Goal: Navigation & Orientation: Understand site structure

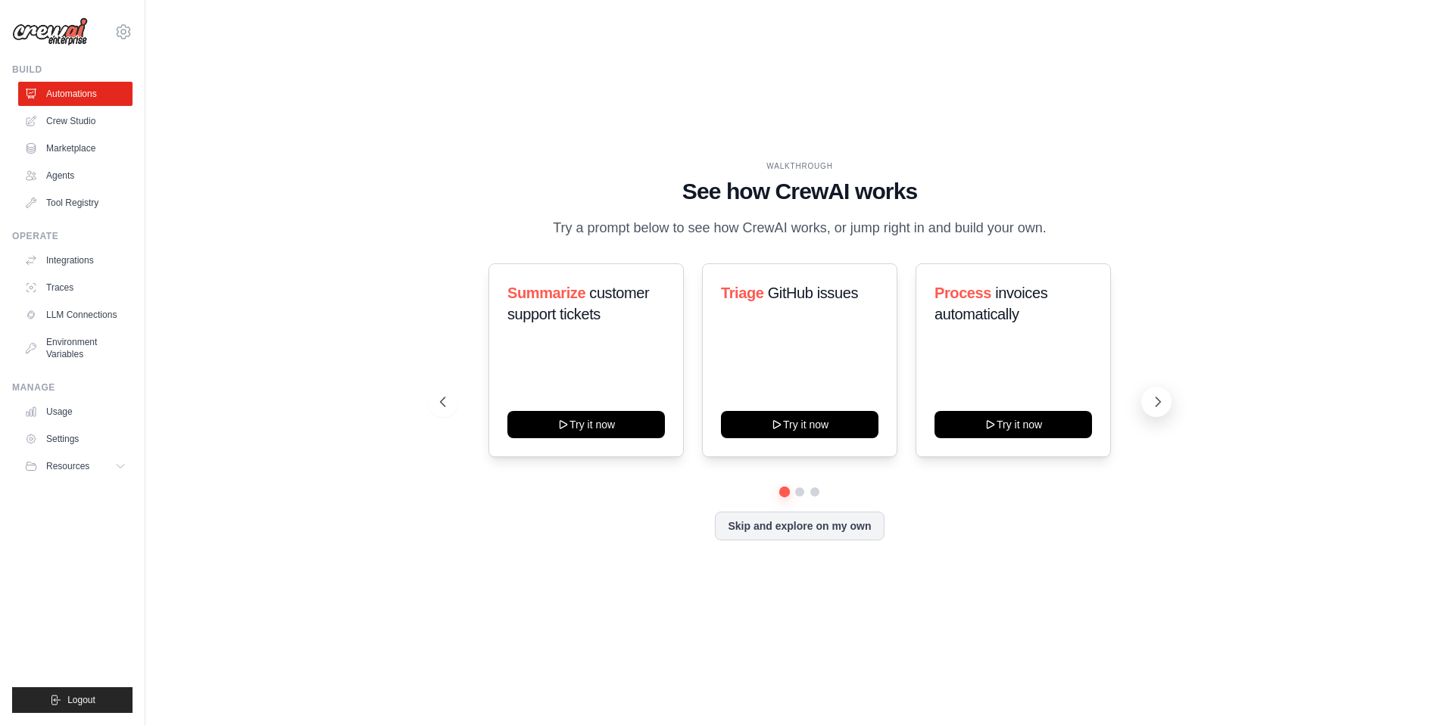
click at [1157, 401] on icon at bounding box center [1157, 402] width 15 height 15
click at [92, 114] on link "Crew Studio" at bounding box center [77, 121] width 114 height 24
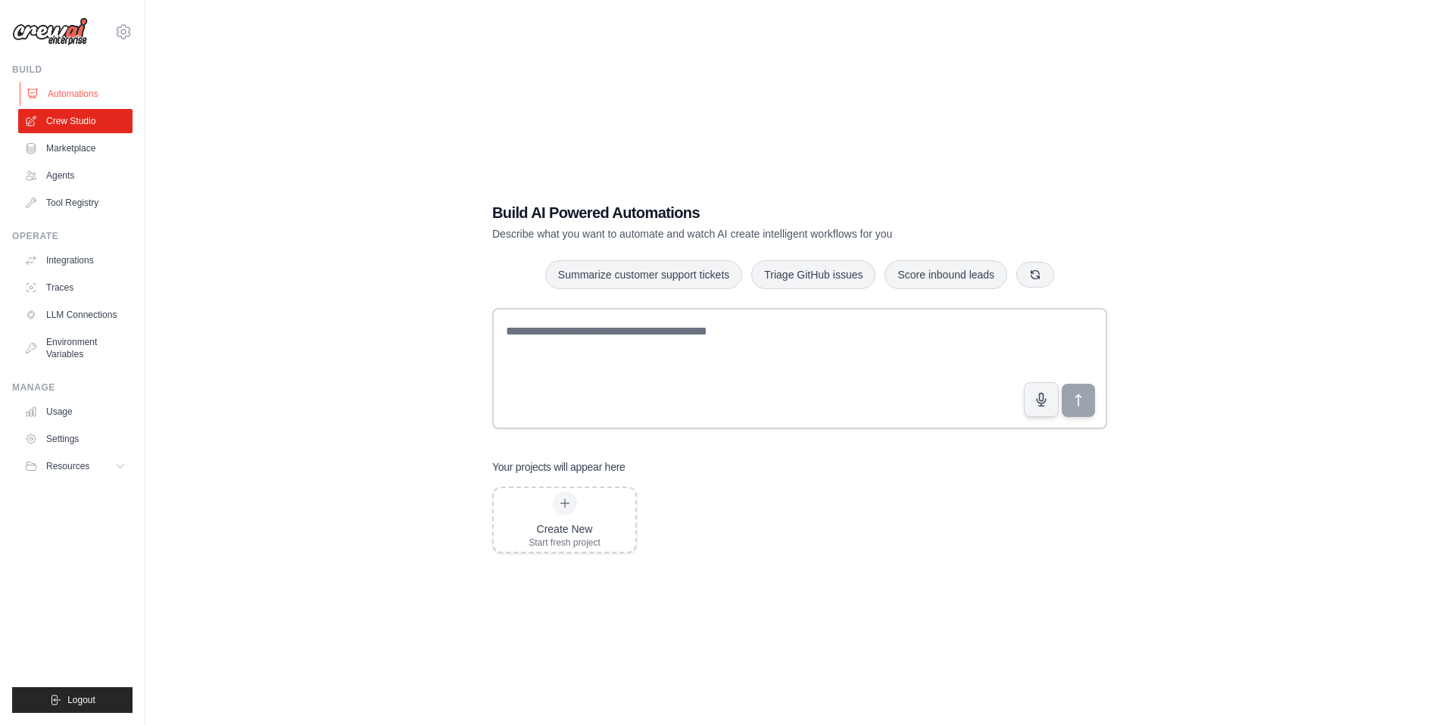
click at [64, 92] on link "Automations" at bounding box center [77, 94] width 114 height 24
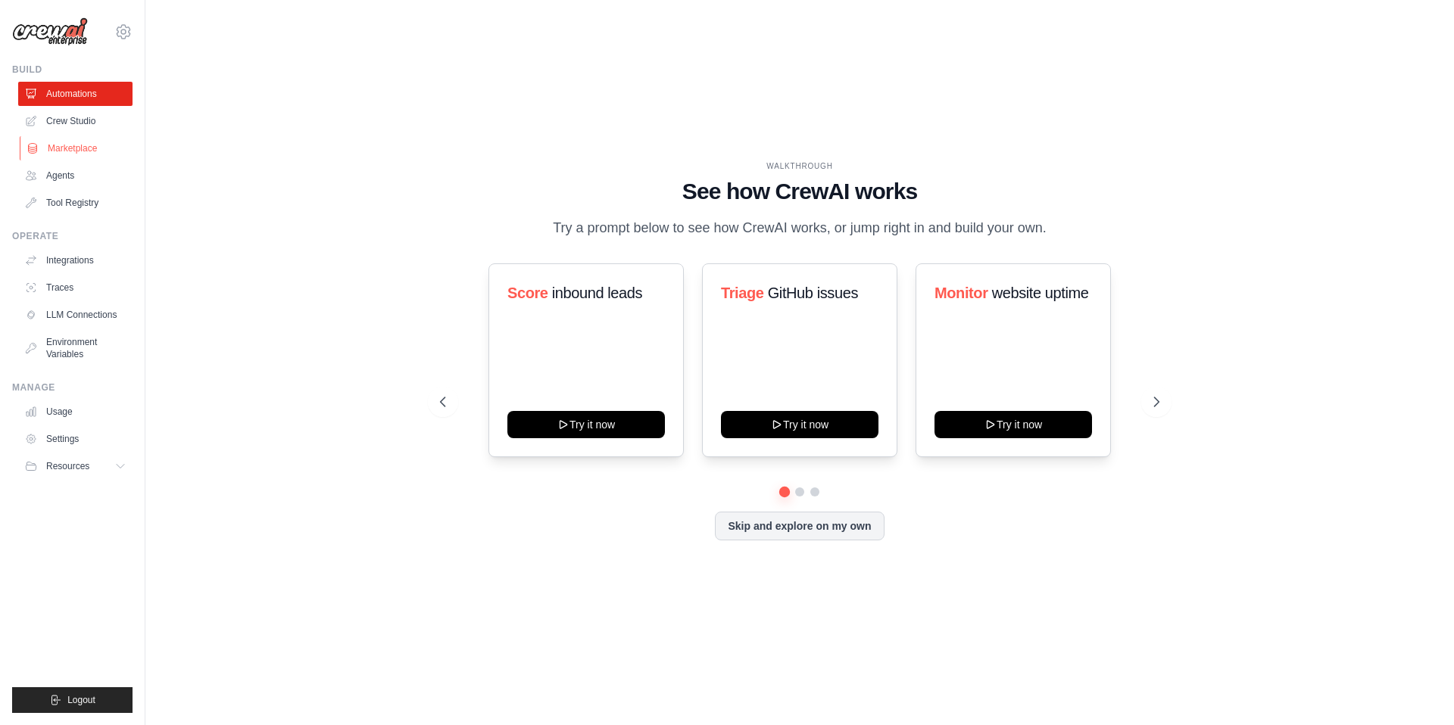
click at [98, 139] on link "Marketplace" at bounding box center [77, 148] width 114 height 24
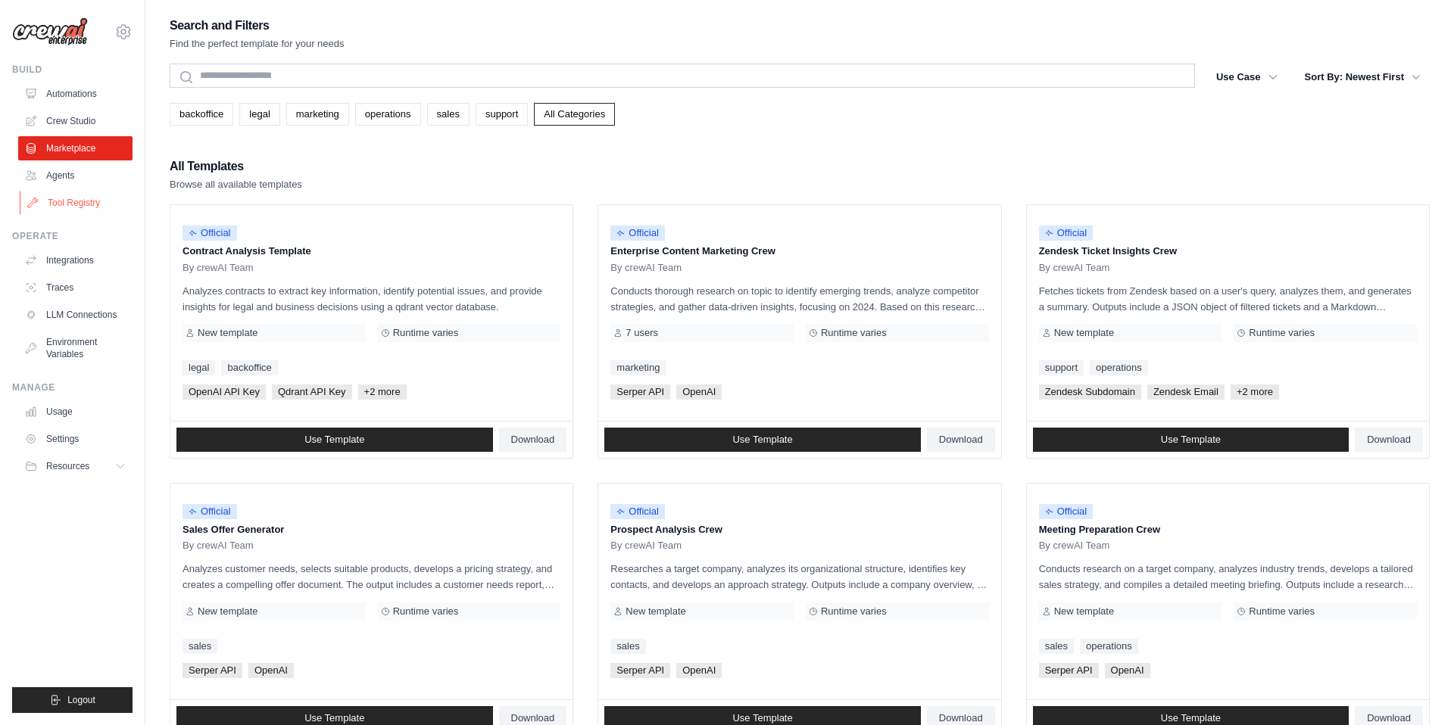
click at [86, 211] on link "Tool Registry" at bounding box center [77, 203] width 114 height 24
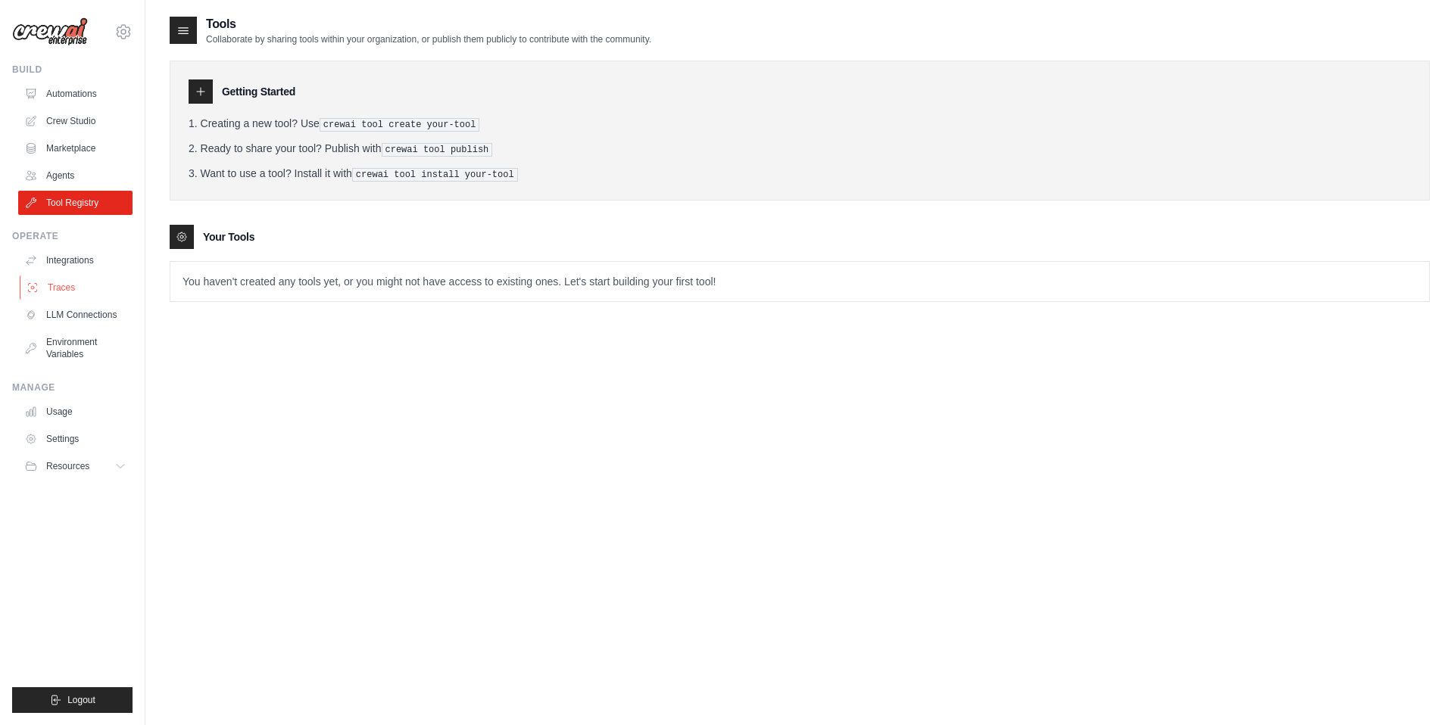
click at [93, 288] on link "Traces" at bounding box center [77, 288] width 114 height 24
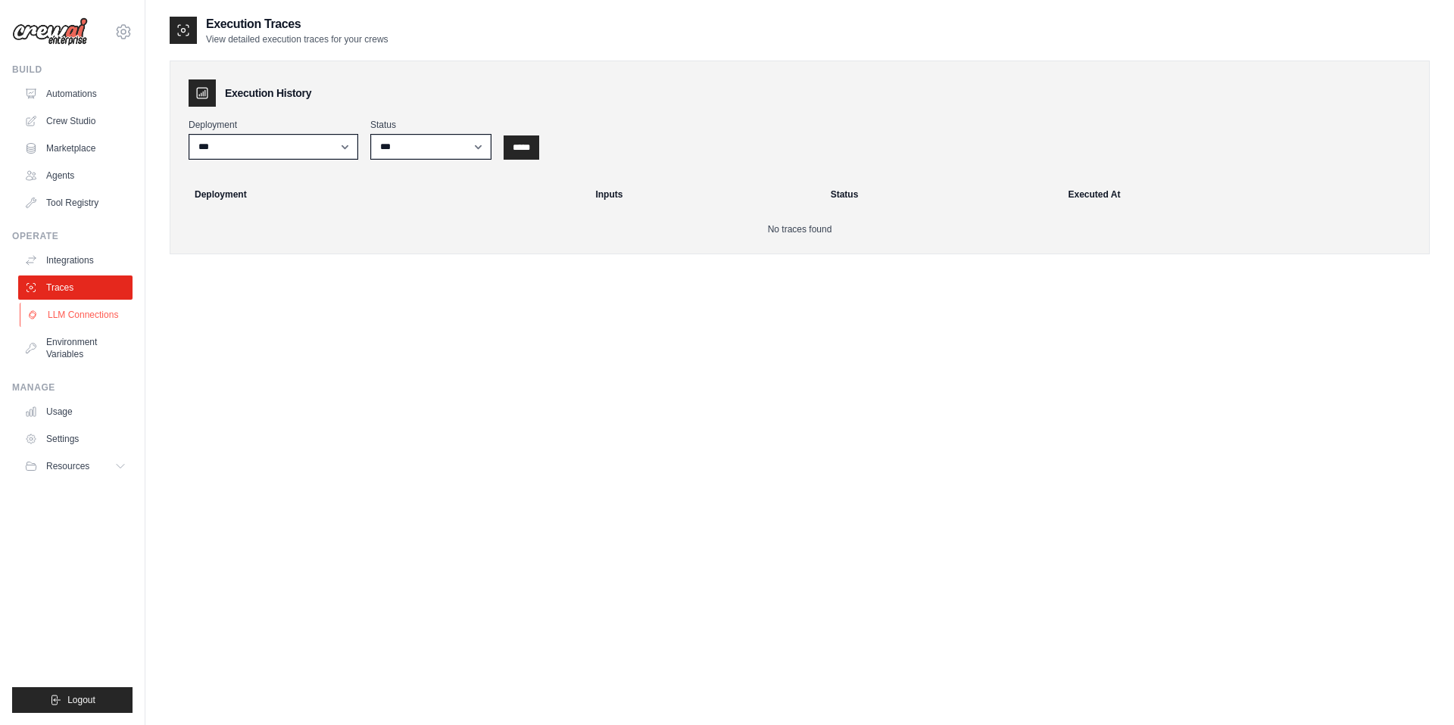
click at [105, 323] on link "LLM Connections" at bounding box center [77, 315] width 114 height 24
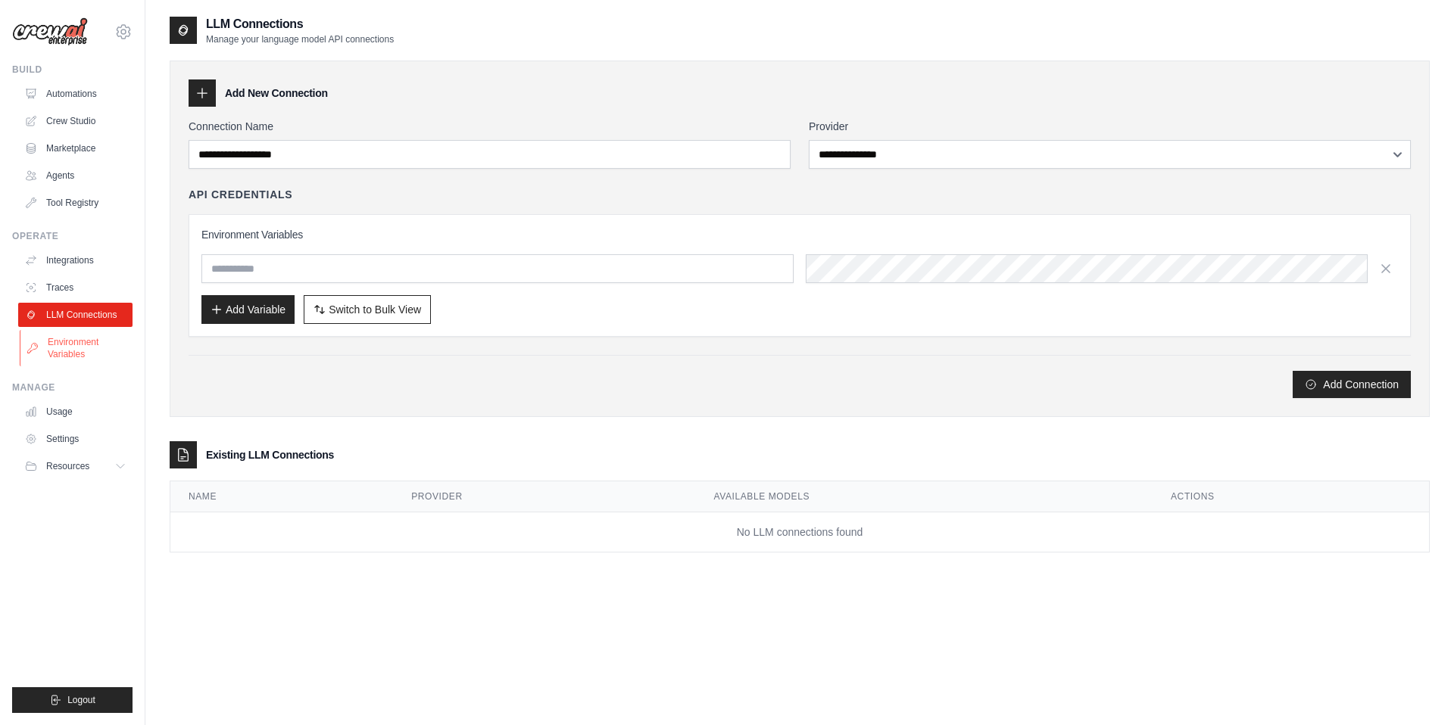
click at [85, 353] on link "Environment Variables" at bounding box center [77, 348] width 114 height 36
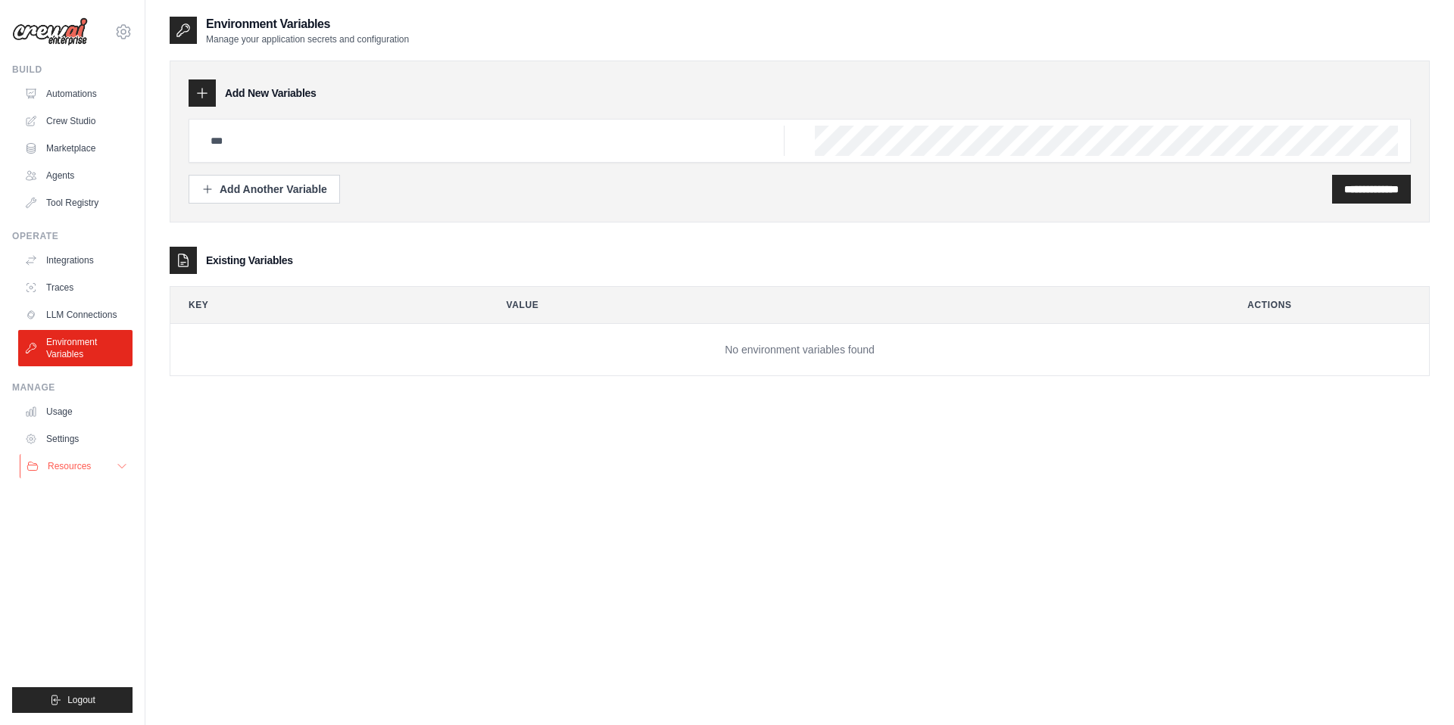
click at [122, 468] on icon at bounding box center [122, 466] width 12 height 12
click at [113, 463] on button "Resources" at bounding box center [77, 466] width 114 height 24
click at [84, 92] on link "Automations" at bounding box center [77, 94] width 114 height 24
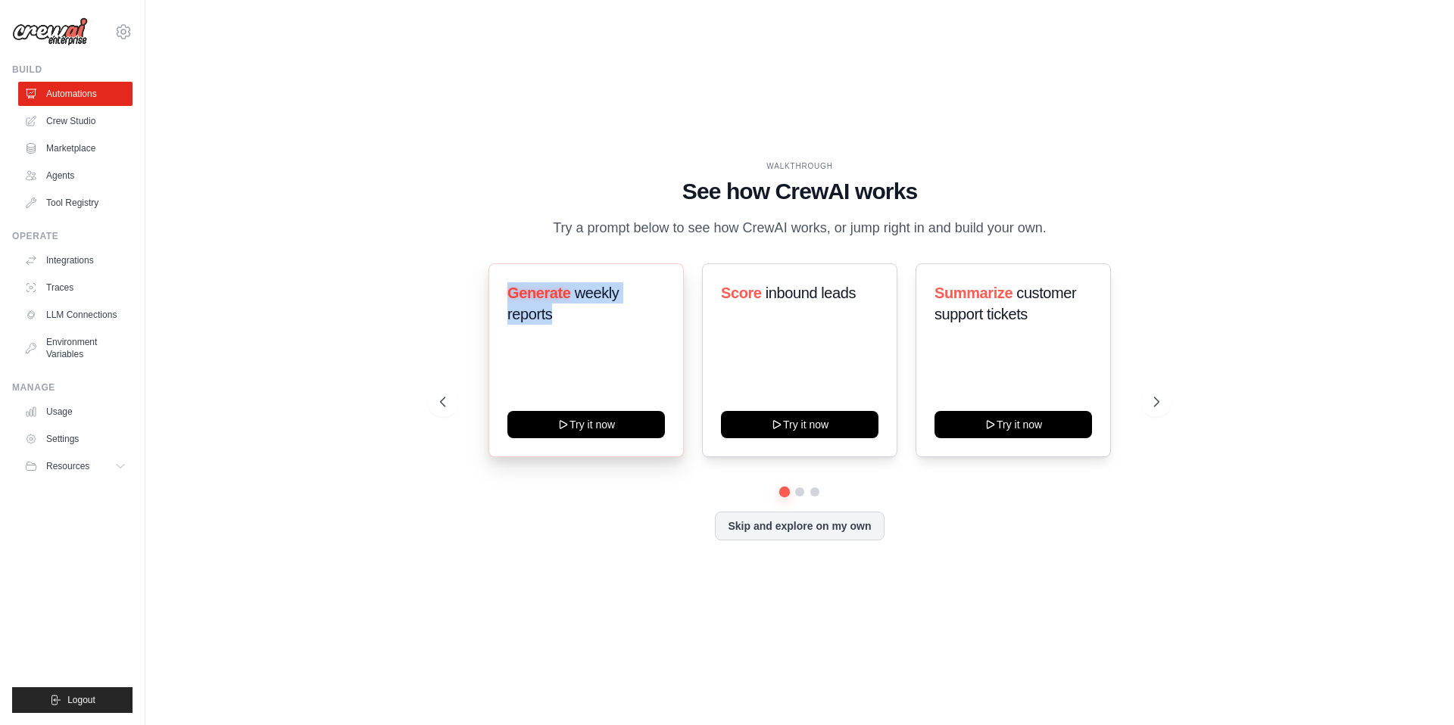
copy h3 "Generate weekly reports"
drag, startPoint x: 509, startPoint y: 292, endPoint x: 569, endPoint y: 317, distance: 65.1
click at [569, 317] on h3 "Generate weekly reports" at bounding box center [586, 303] width 158 height 42
click at [96, 119] on link "Crew Studio" at bounding box center [77, 121] width 114 height 24
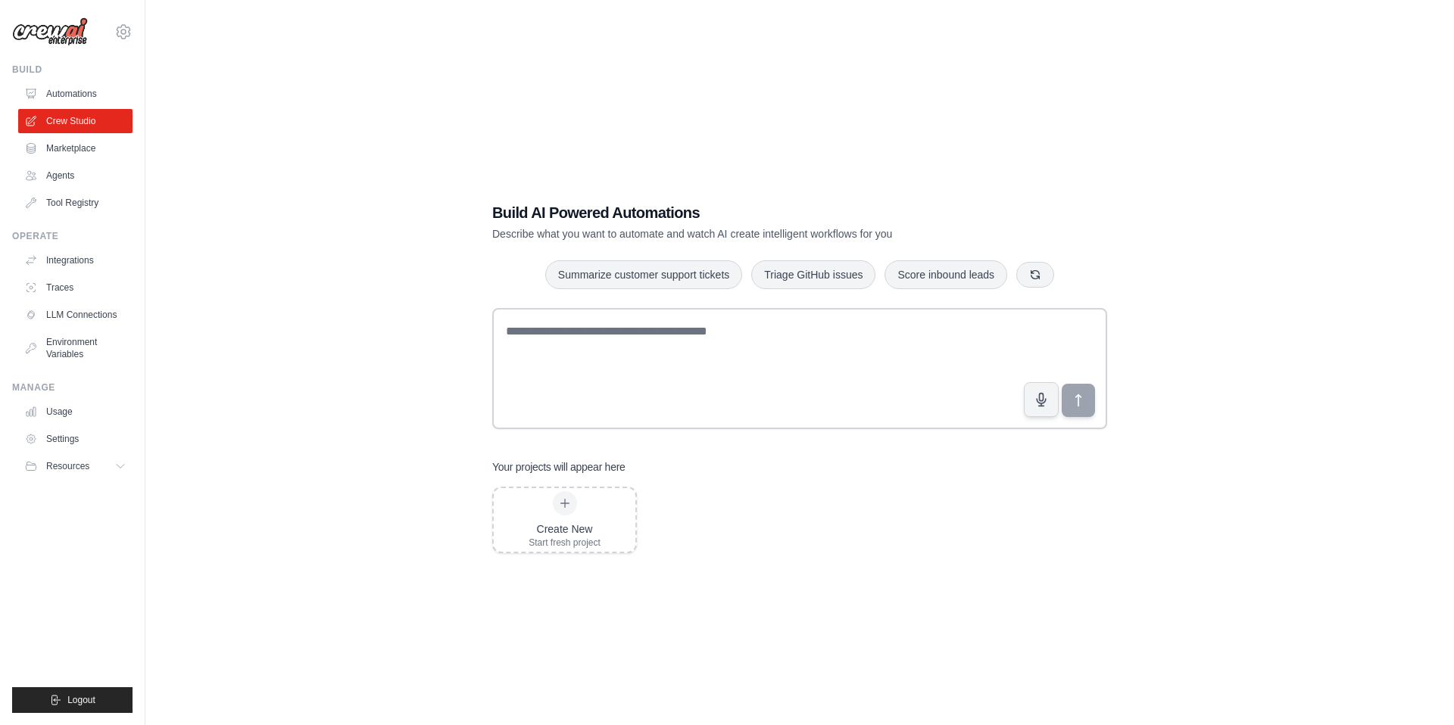
click at [379, 138] on div "Build AI Powered Automations Describe what you want to automate and watch AI cr…" at bounding box center [800, 377] width 1260 height 725
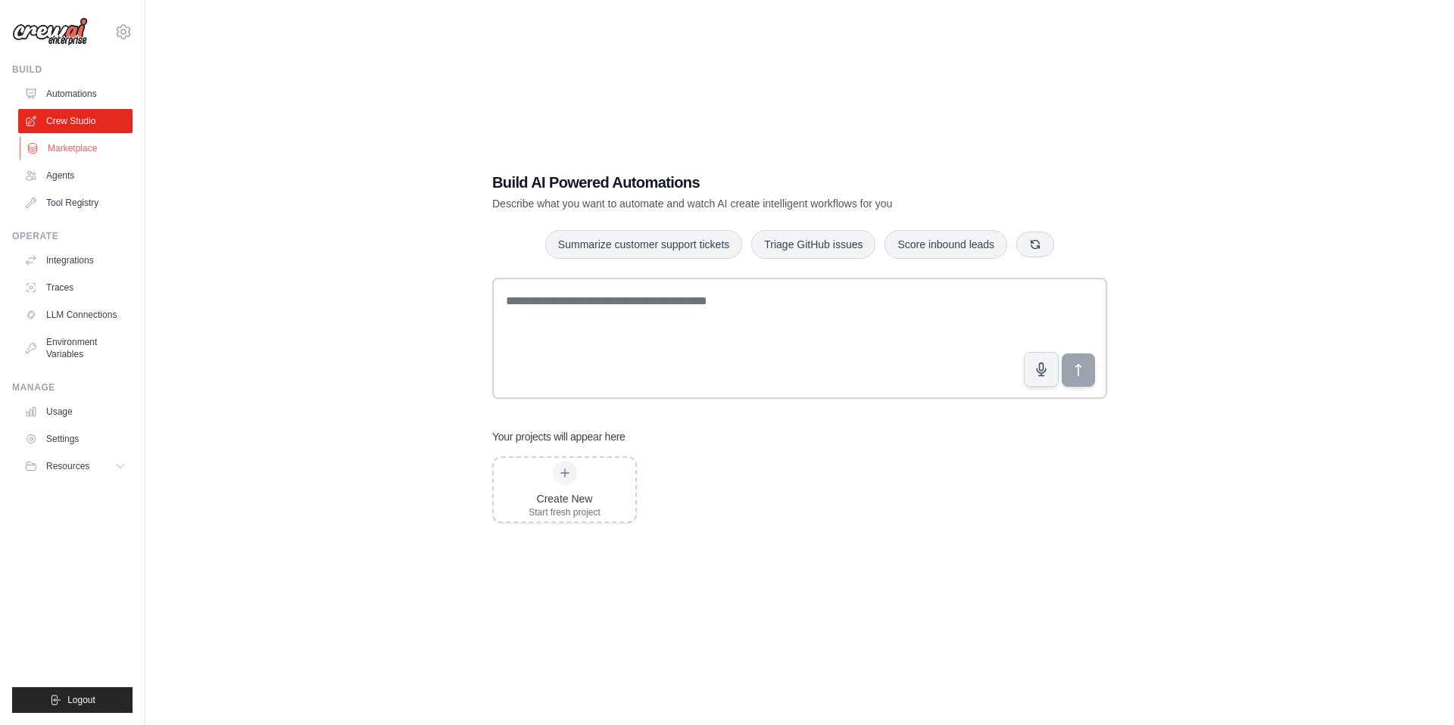
click at [89, 149] on link "Marketplace" at bounding box center [77, 148] width 114 height 24
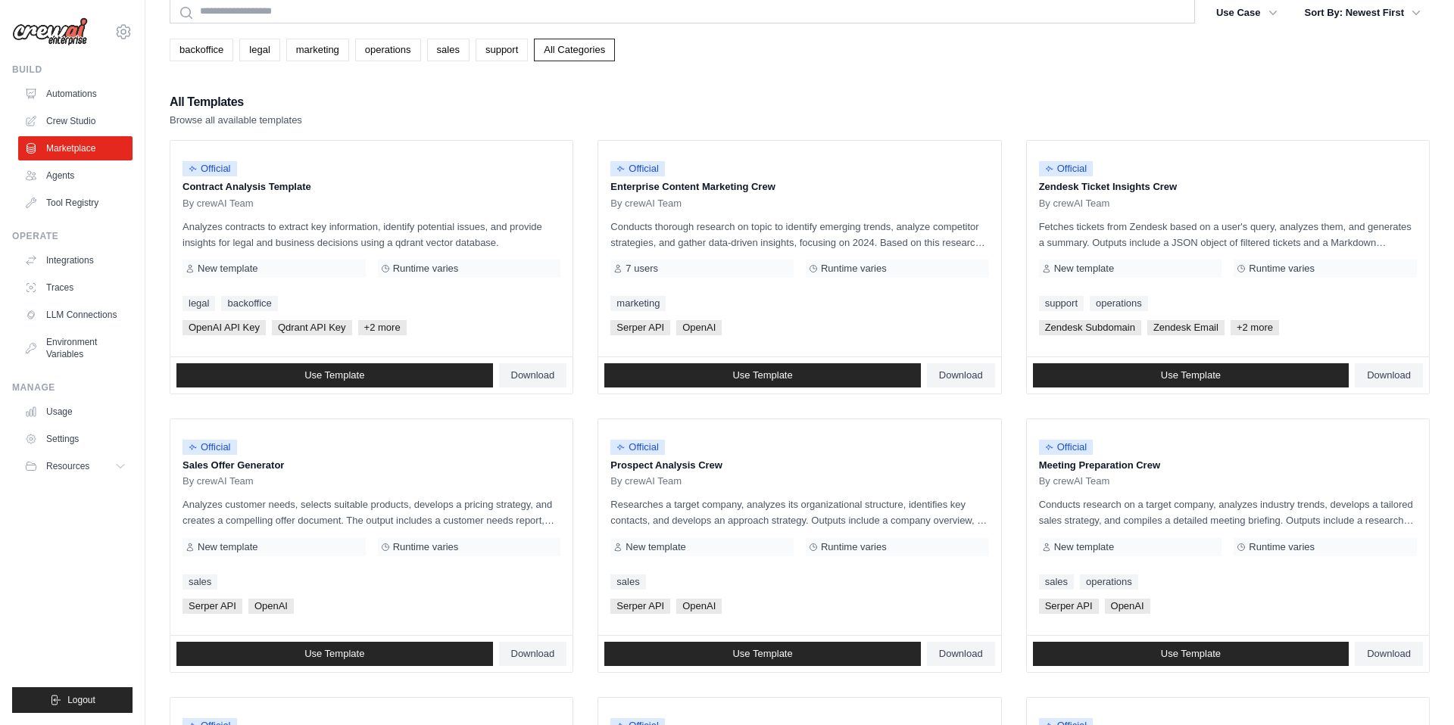
scroll to position [61, 0]
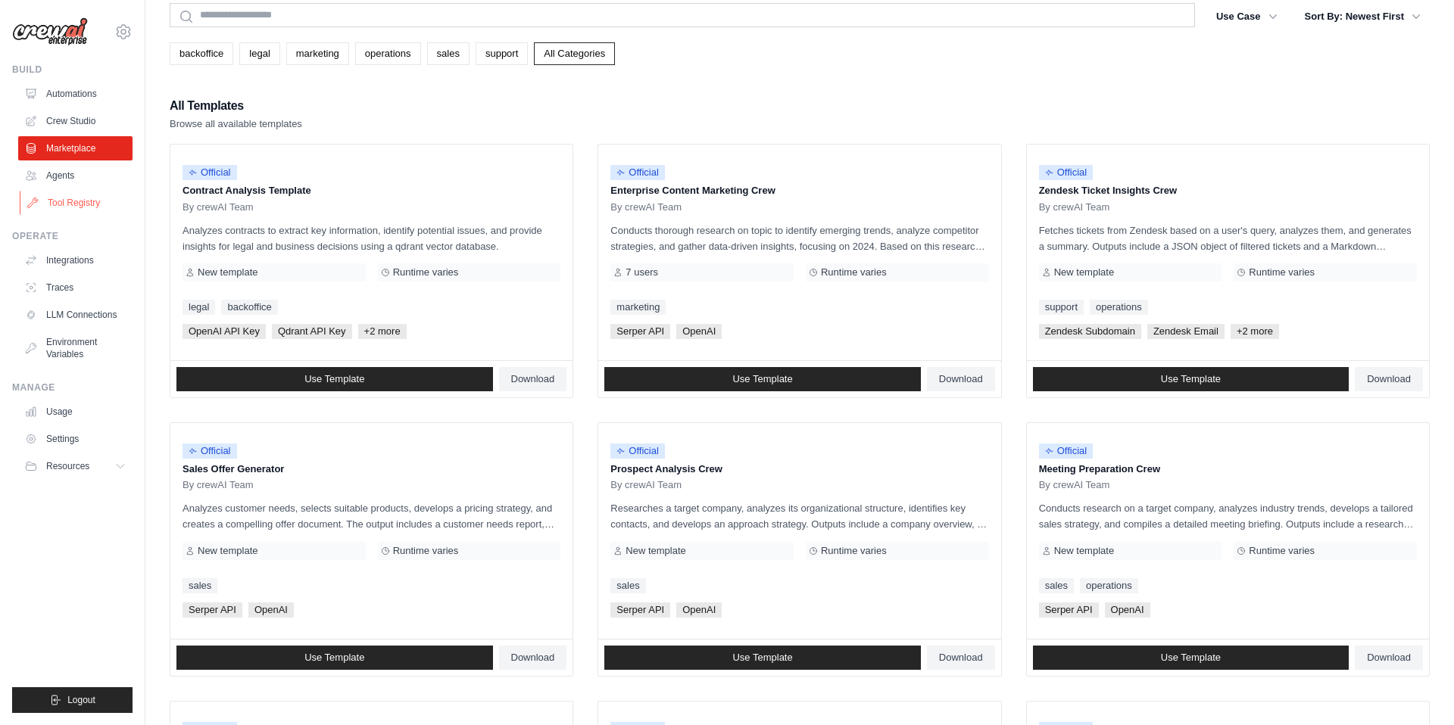
click at [95, 204] on link "Tool Registry" at bounding box center [77, 203] width 114 height 24
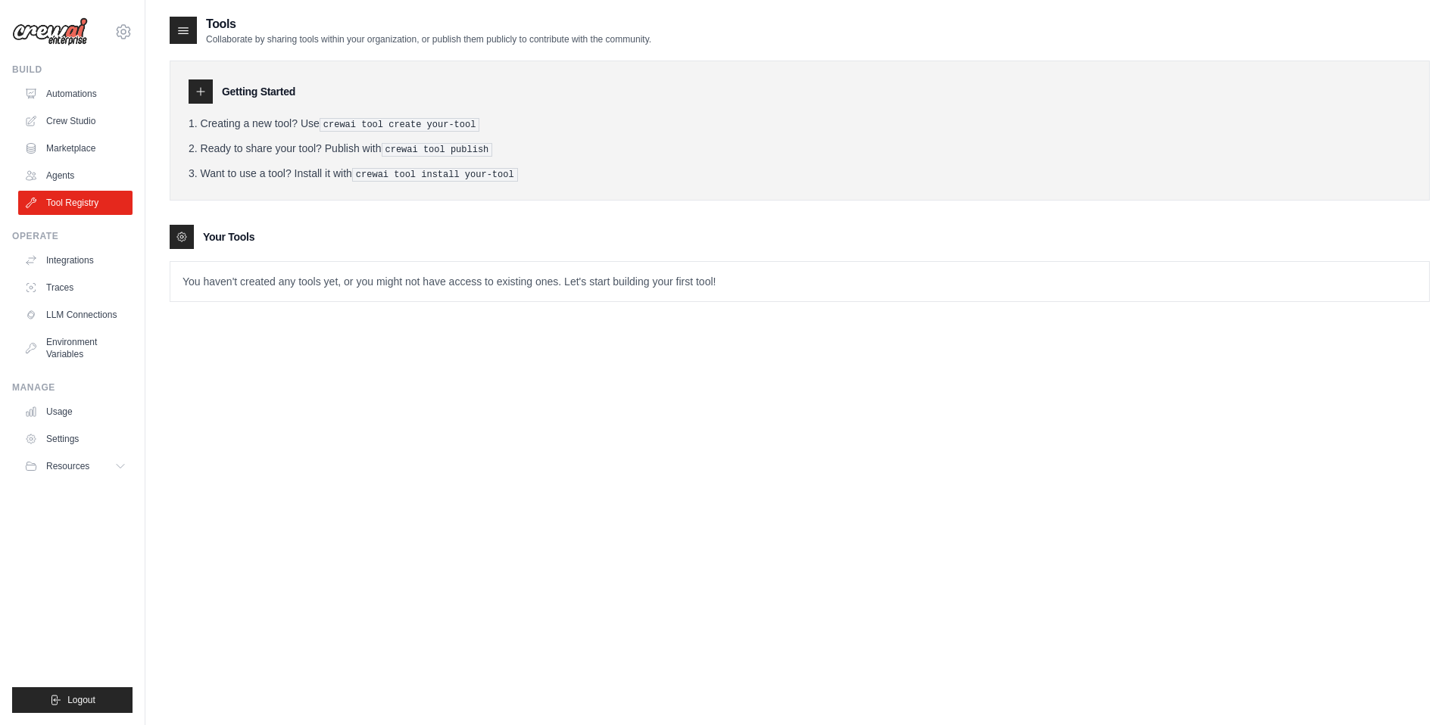
copy li "Use crewai tool create your-tool"
drag, startPoint x: 304, startPoint y: 122, endPoint x: 482, endPoint y: 119, distance: 178.7
click at [482, 119] on li "Creating a new tool? Use crewai tool create your-tool" at bounding box center [800, 124] width 1222 height 16
click at [89, 268] on link "Integrations" at bounding box center [77, 260] width 114 height 24
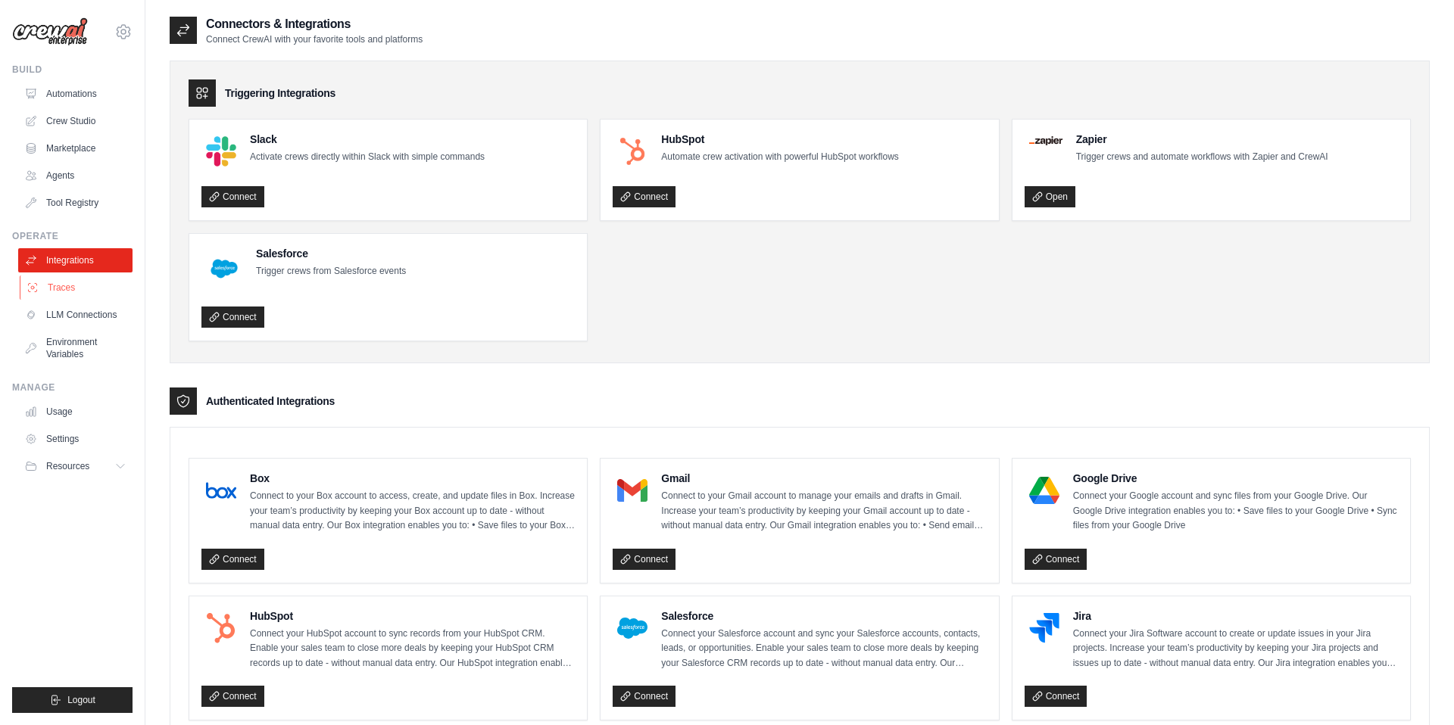
click at [105, 291] on link "Traces" at bounding box center [77, 288] width 114 height 24
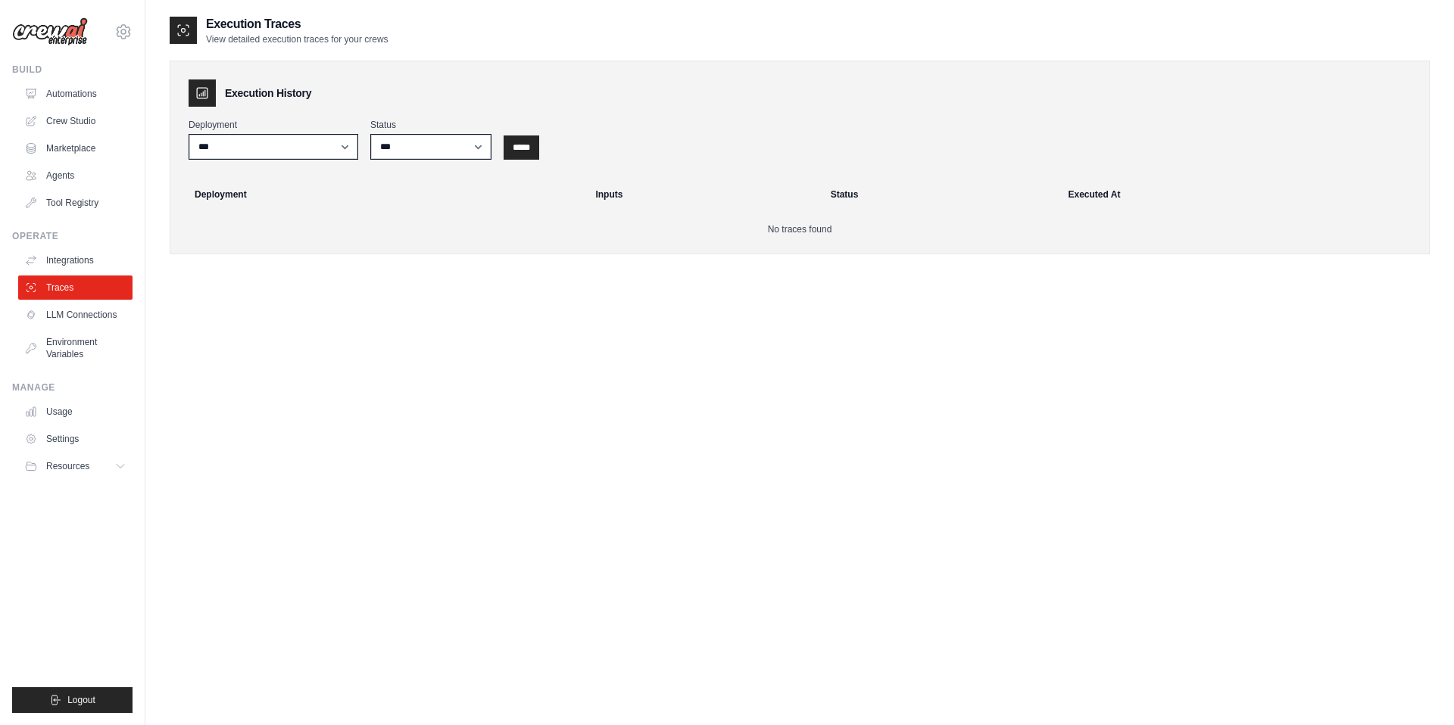
drag, startPoint x: 204, startPoint y: 36, endPoint x: 398, endPoint y: 39, distance: 193.9
click at [398, 39] on div "Execution Traces View detailed execution traces for your crews" at bounding box center [800, 30] width 1260 height 30
click at [383, 39] on p "View detailed execution traces for your crews" at bounding box center [297, 39] width 182 height 12
drag, startPoint x: 388, startPoint y: 39, endPoint x: 205, endPoint y: 37, distance: 183.3
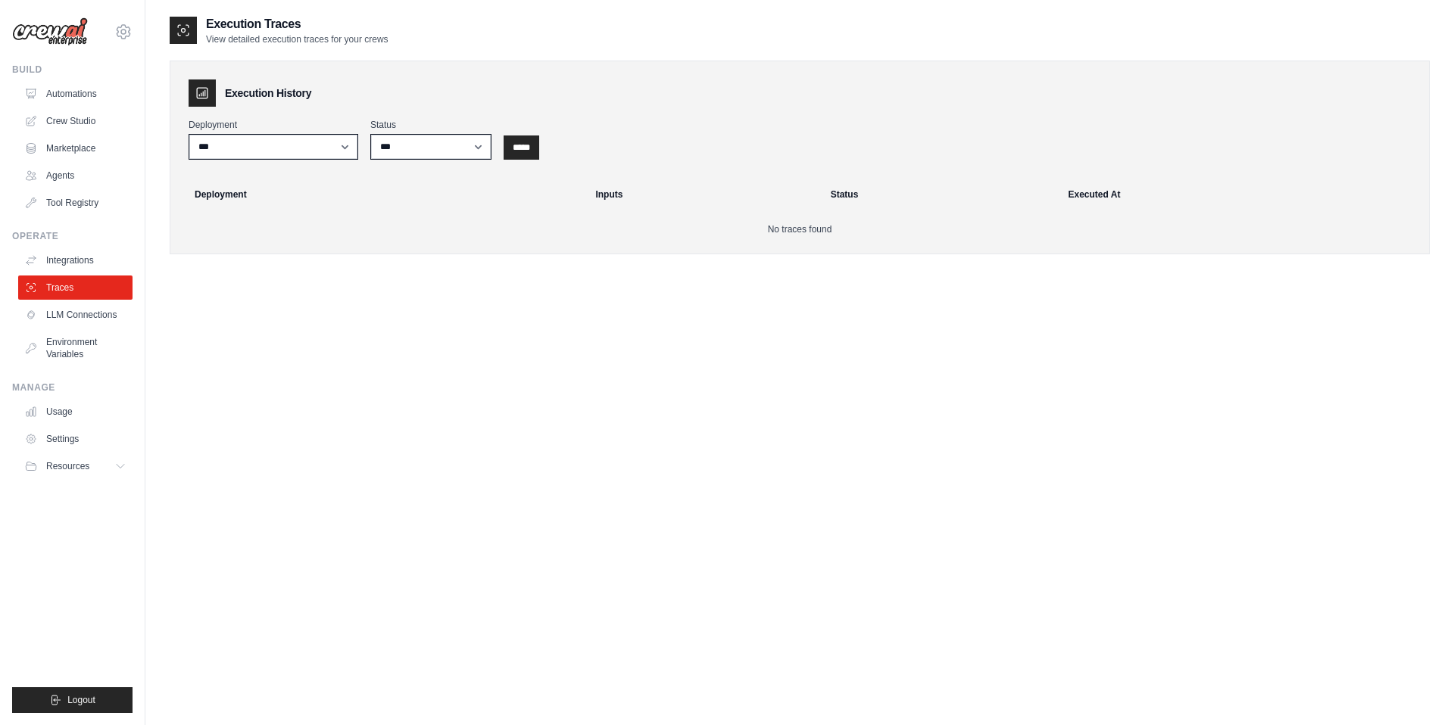
click at [205, 37] on div "Execution Traces View detailed execution traces for your crews" at bounding box center [800, 30] width 1260 height 30
copy p "View detailed execution traces for your crews"
click at [75, 404] on link "Usage" at bounding box center [77, 412] width 114 height 24
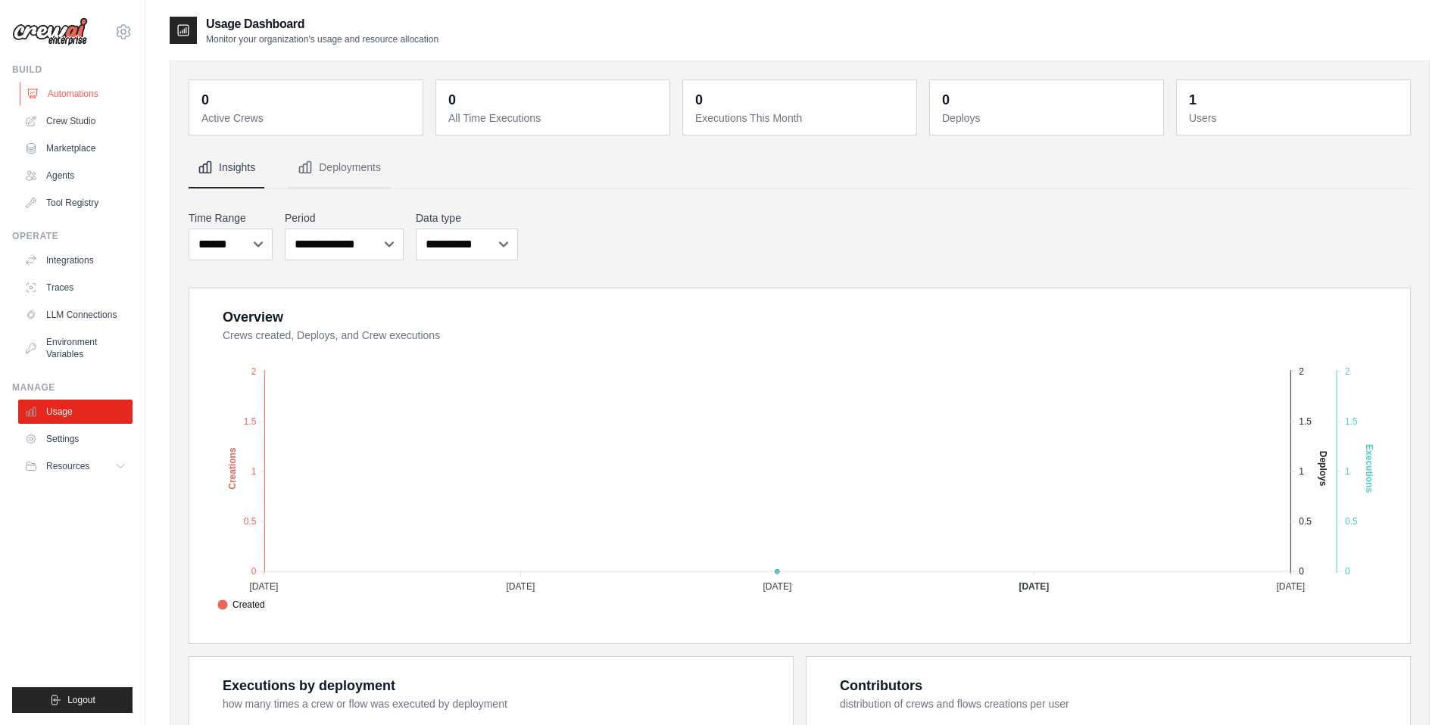
click at [55, 97] on link "Automations" at bounding box center [77, 94] width 114 height 24
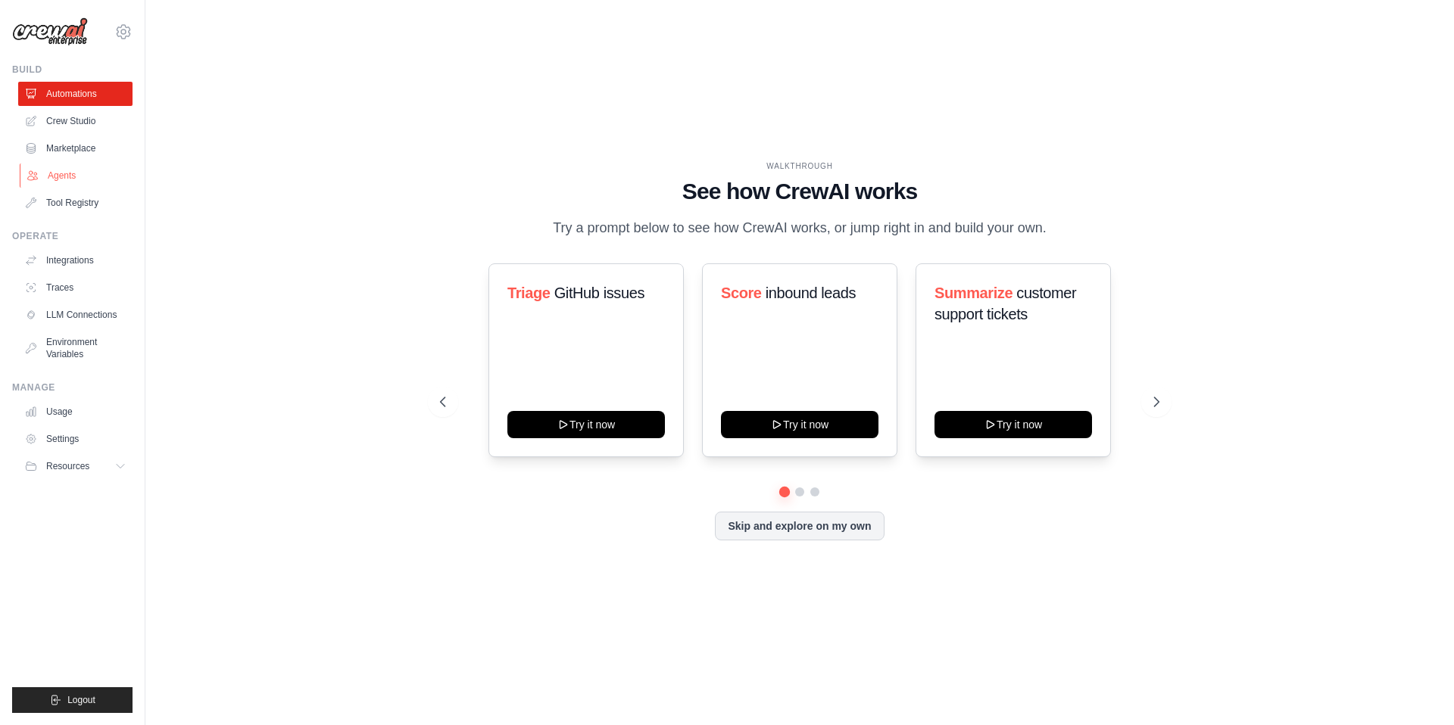
click at [83, 171] on link "Agents" at bounding box center [77, 176] width 114 height 24
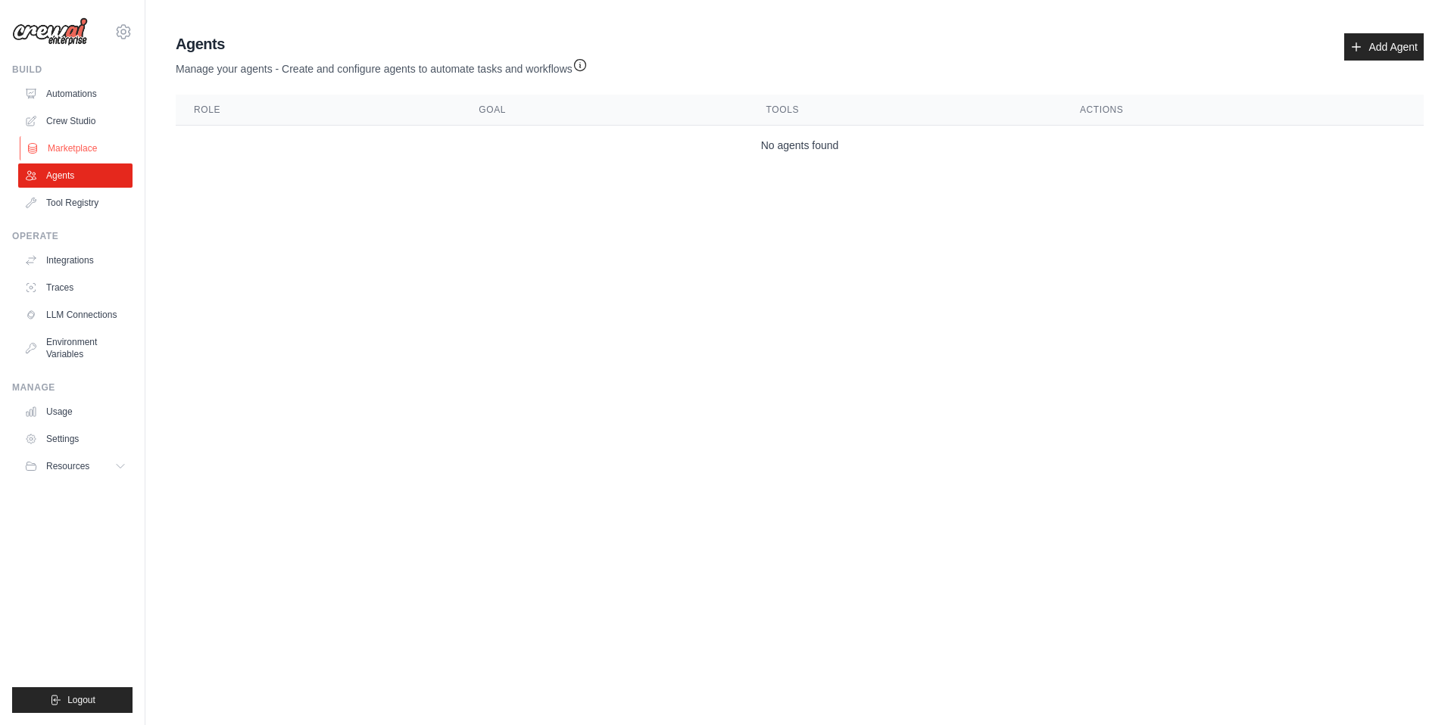
click at [86, 146] on link "Marketplace" at bounding box center [77, 148] width 114 height 24
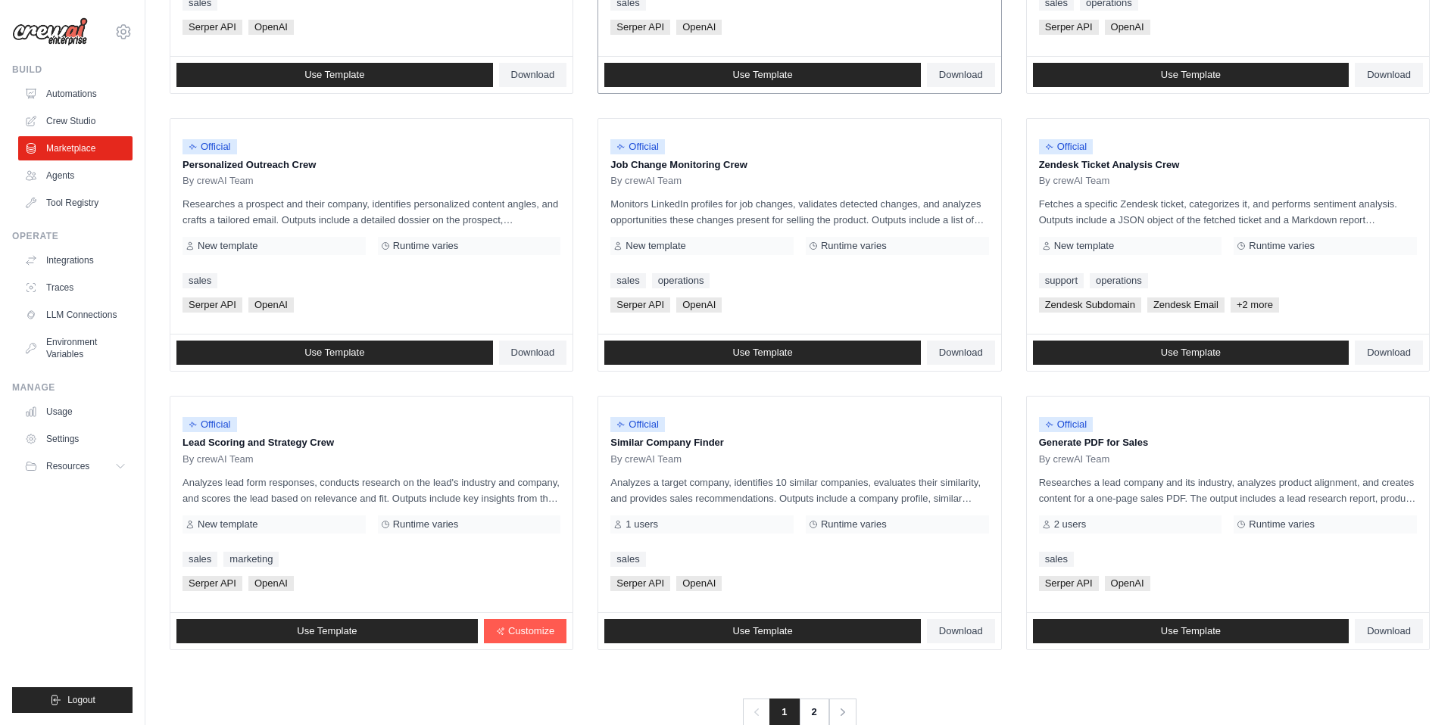
scroll to position [678, 0]
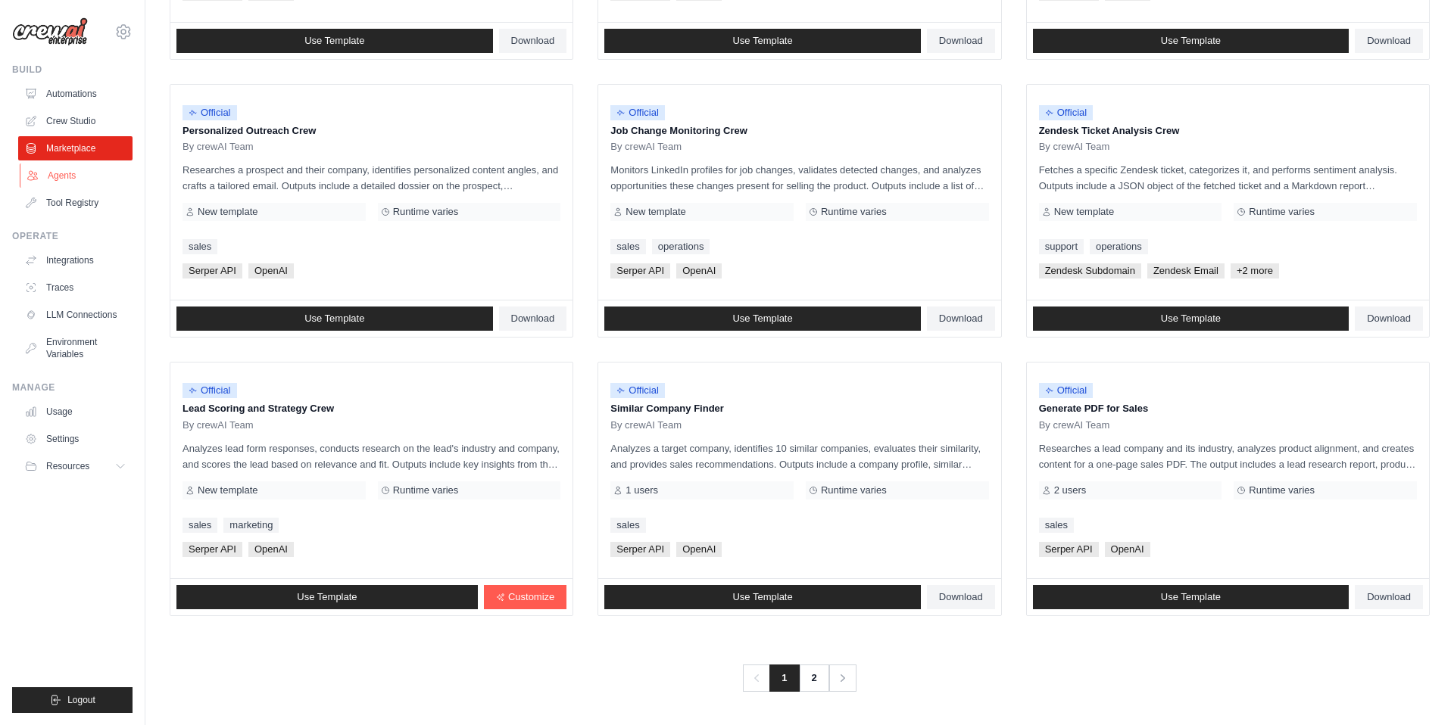
click at [76, 180] on link "Agents" at bounding box center [77, 176] width 114 height 24
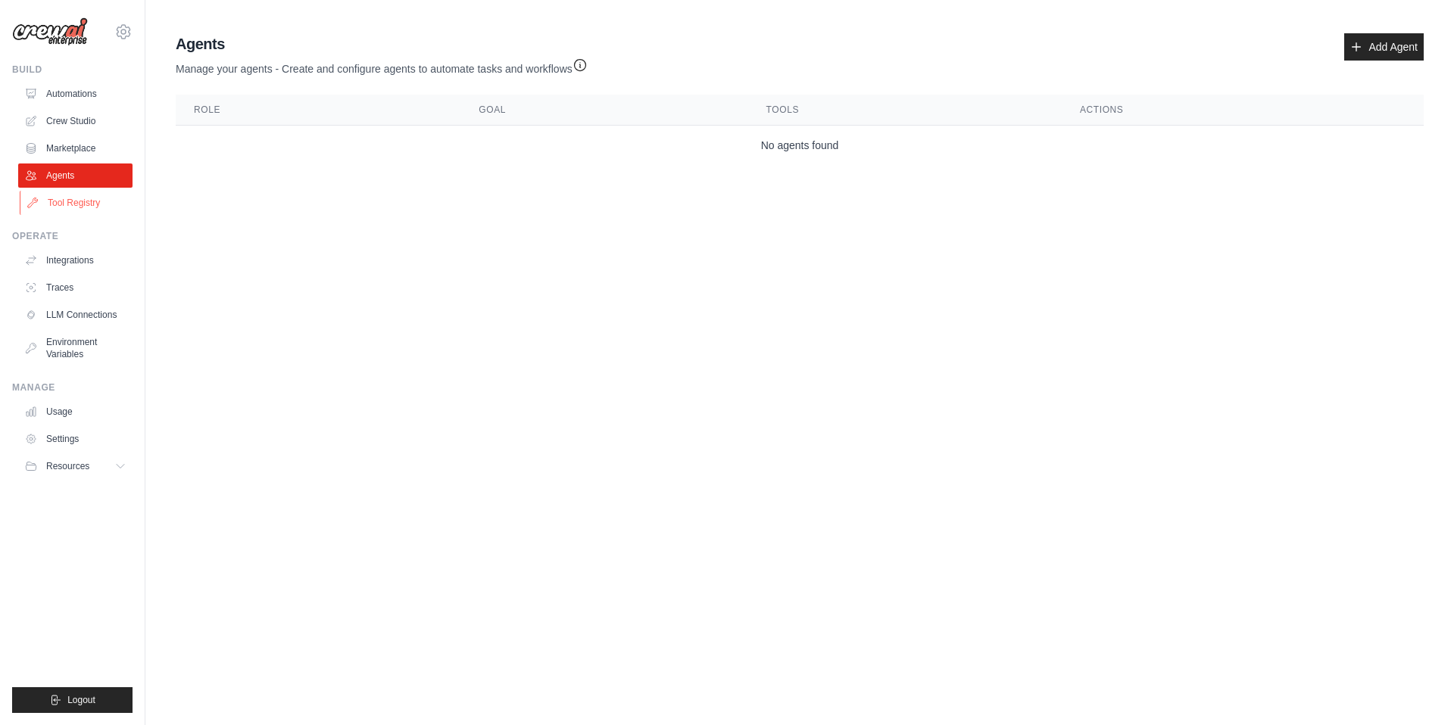
click at [78, 195] on link "Tool Registry" at bounding box center [77, 203] width 114 height 24
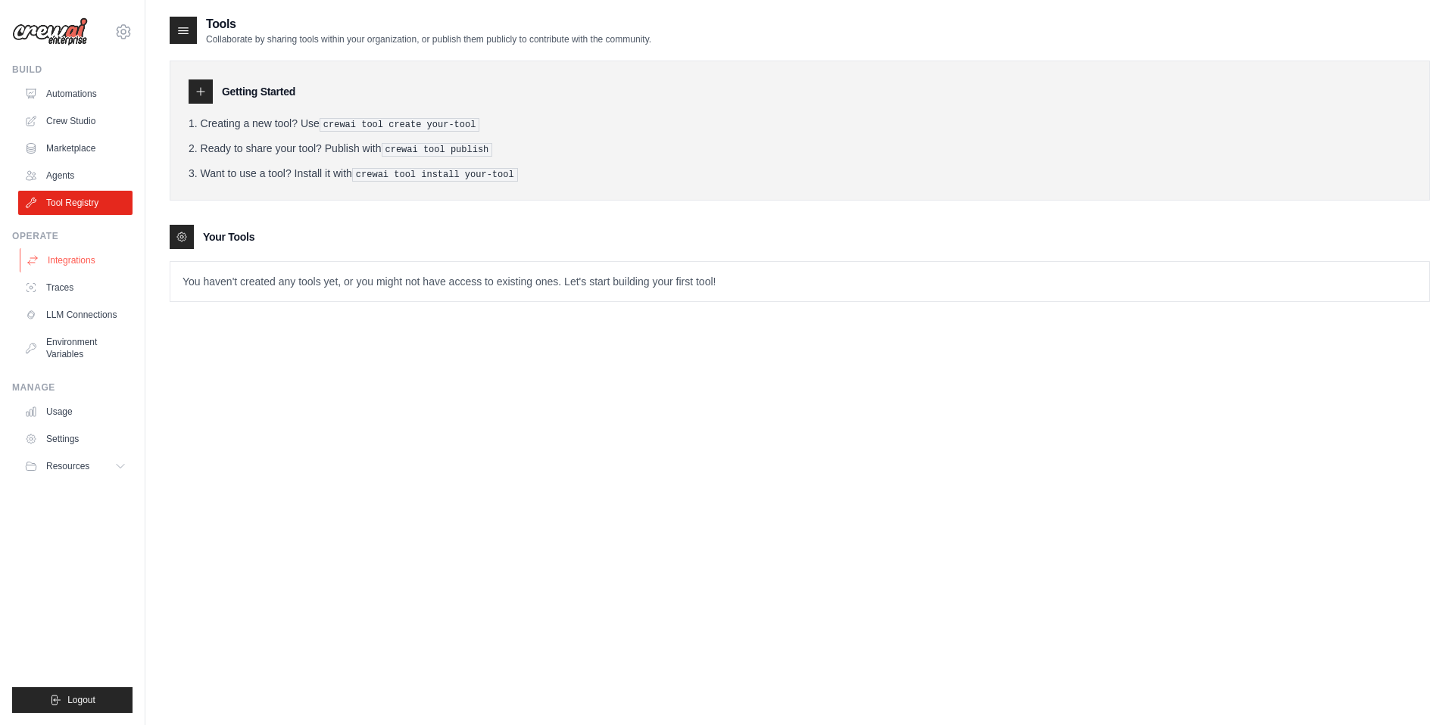
click at [77, 251] on link "Integrations" at bounding box center [77, 260] width 114 height 24
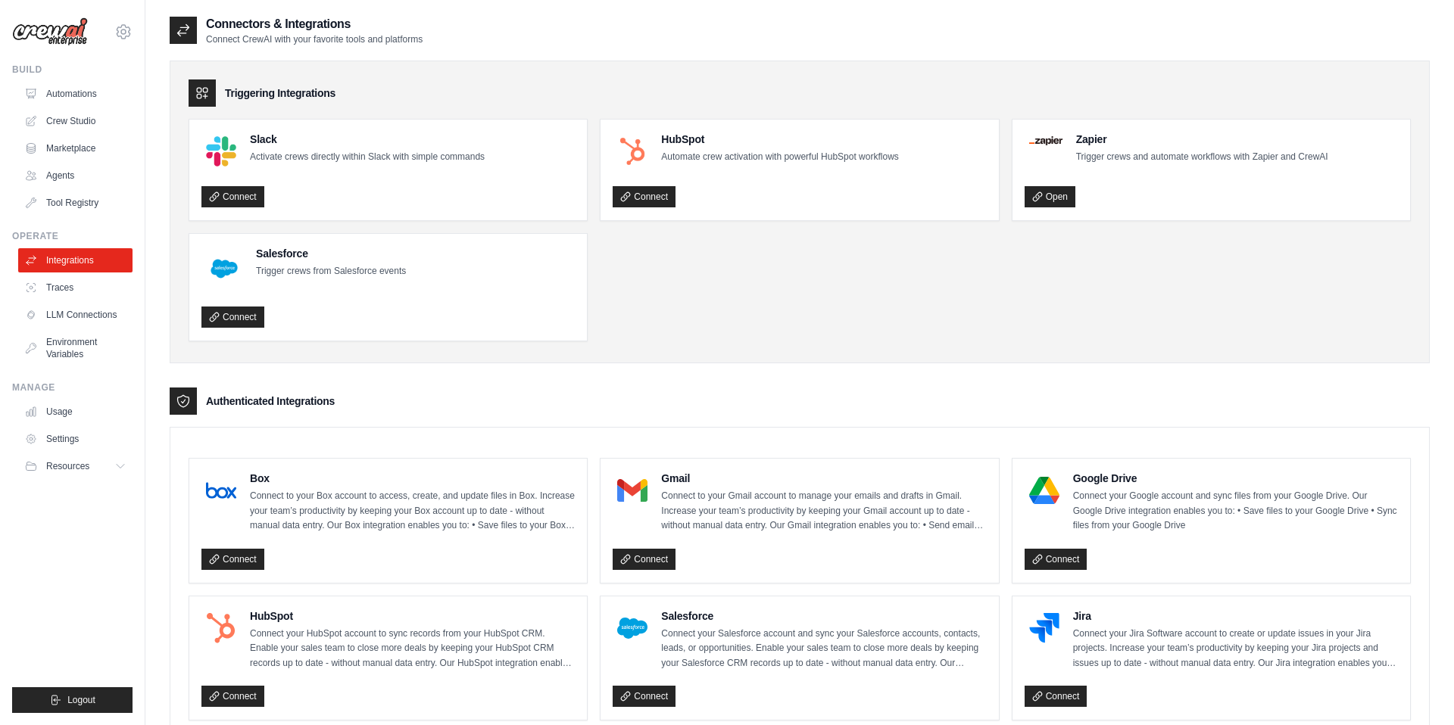
click at [76, 288] on link "Traces" at bounding box center [75, 288] width 114 height 24
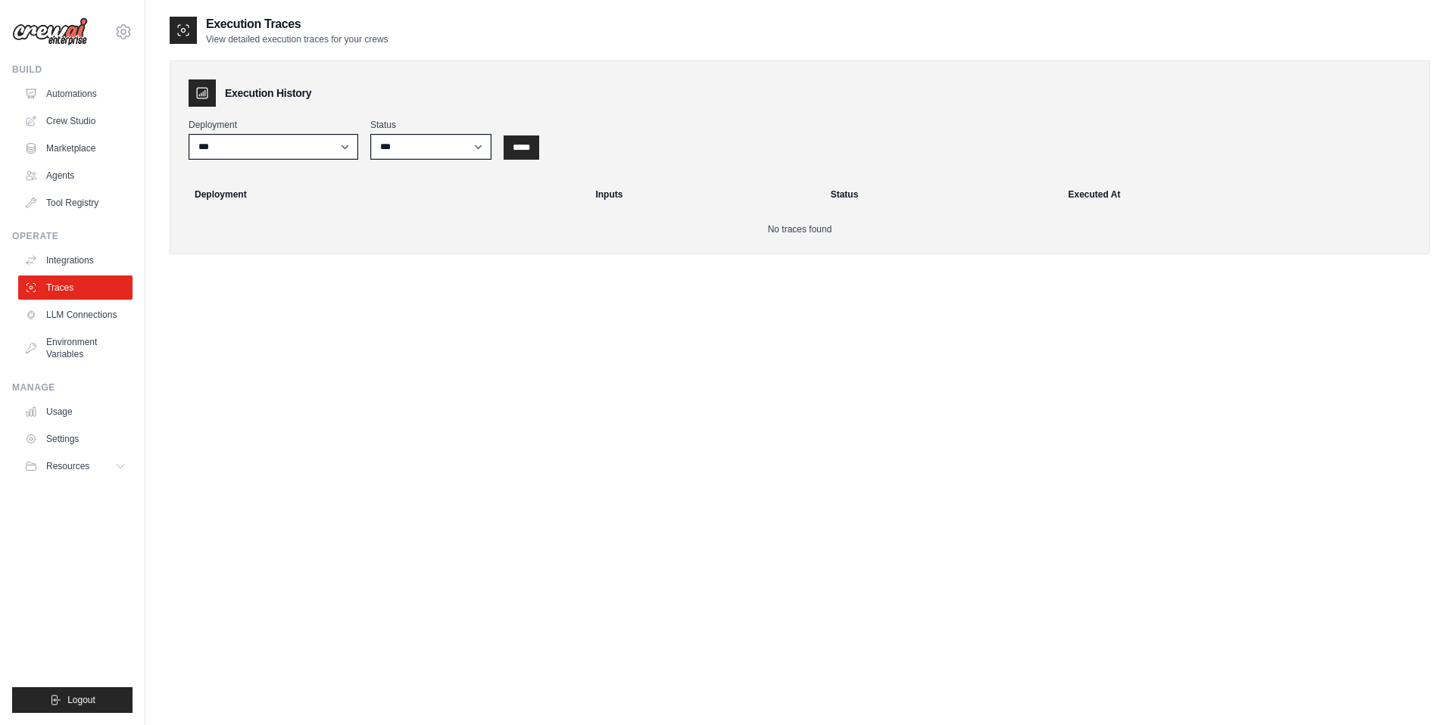
click at [76, 320] on link "LLM Connections" at bounding box center [75, 315] width 114 height 24
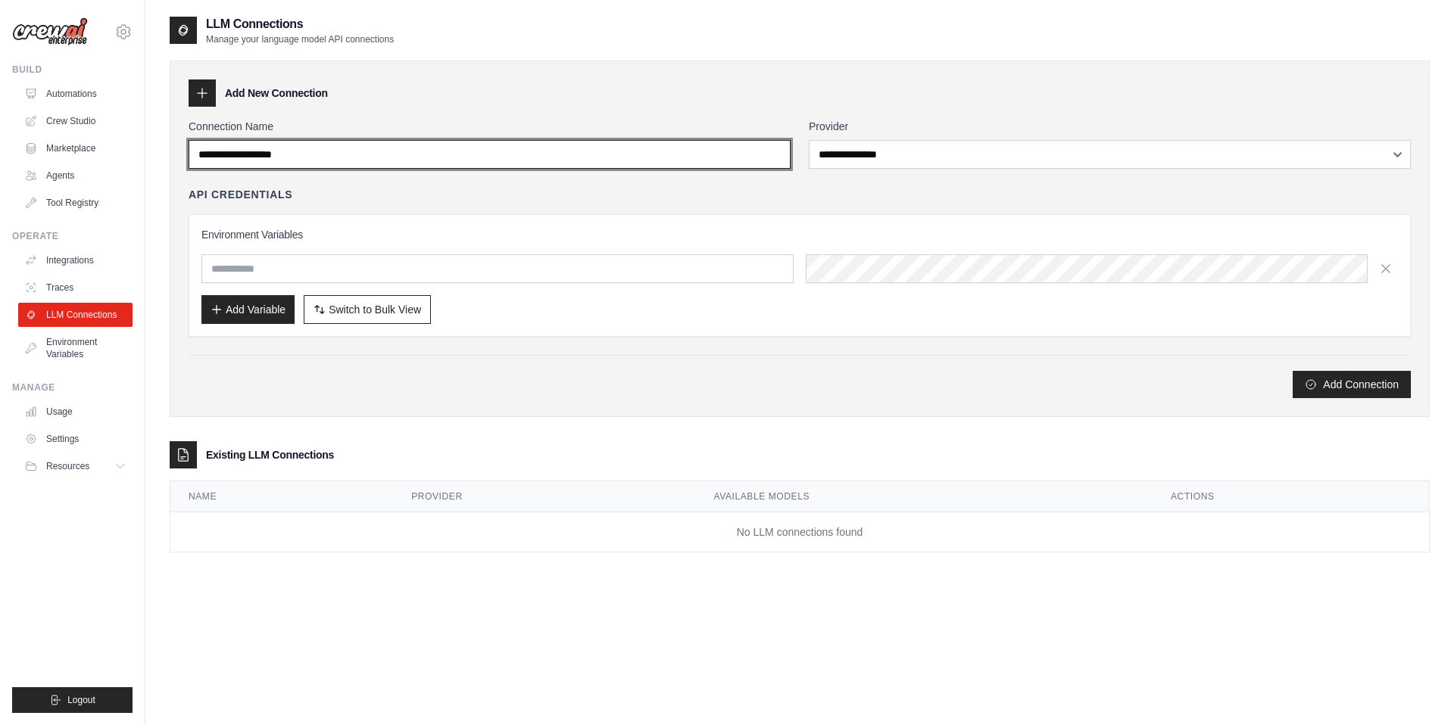
click at [649, 145] on input "Connection Name" at bounding box center [490, 154] width 602 height 29
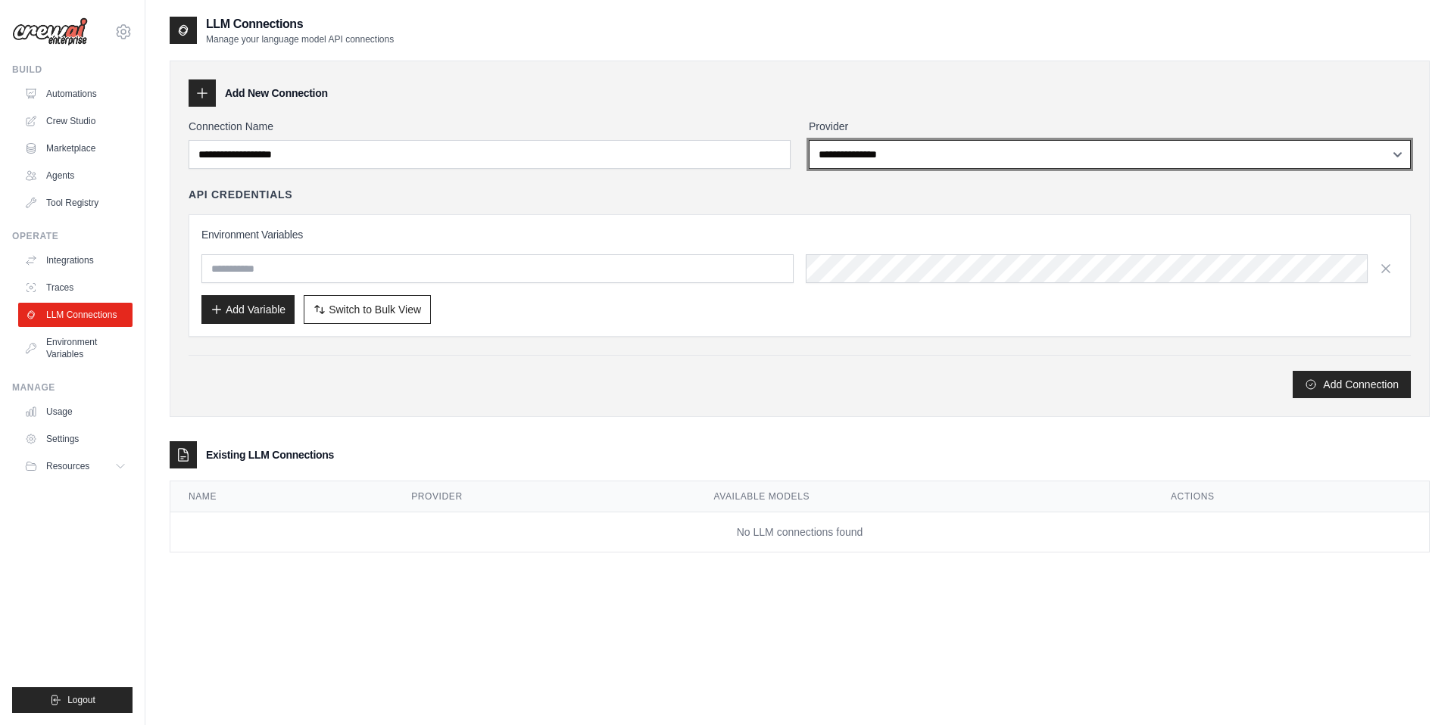
click at [939, 157] on select "**********" at bounding box center [1110, 154] width 602 height 29
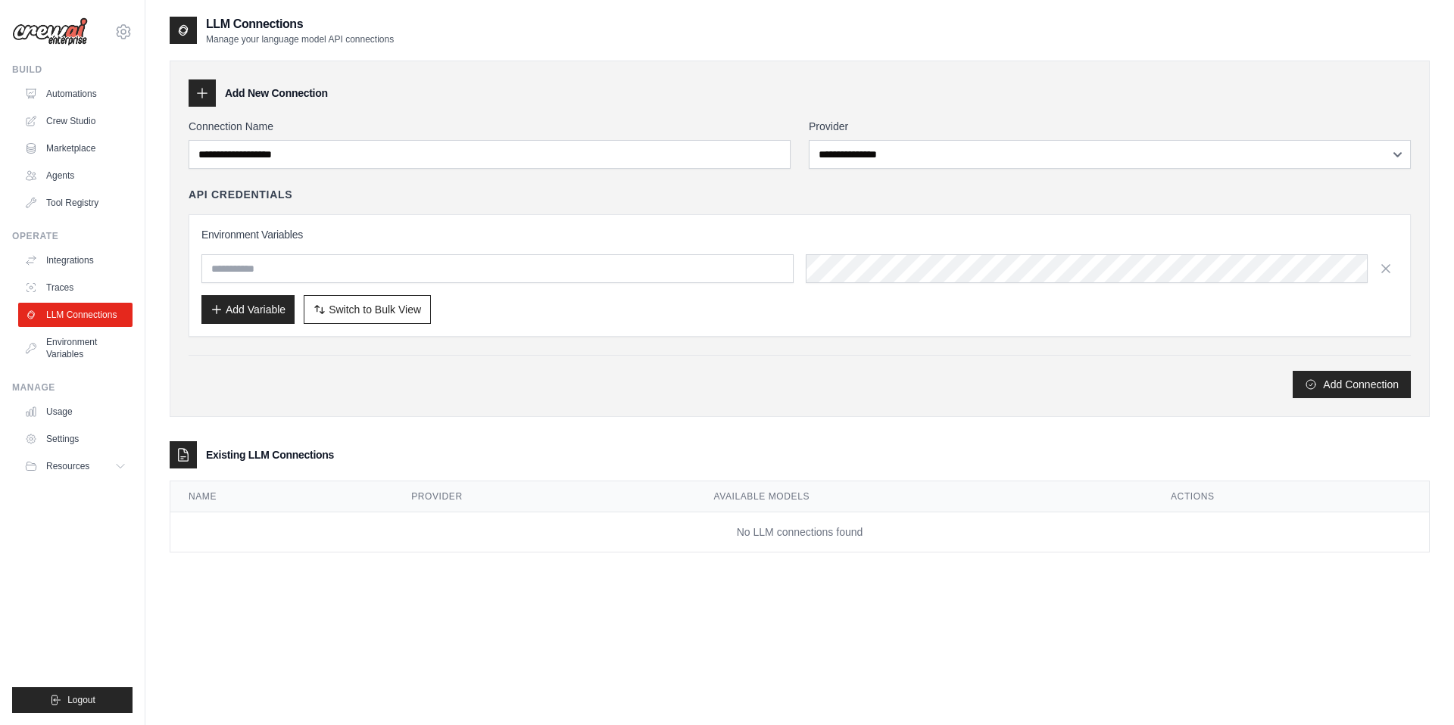
click at [828, 204] on div "API Credentials Environment Variables Add Variable Switch to Bulk View Switch t…" at bounding box center [800, 262] width 1222 height 150
click at [82, 95] on link "Automations" at bounding box center [77, 94] width 114 height 24
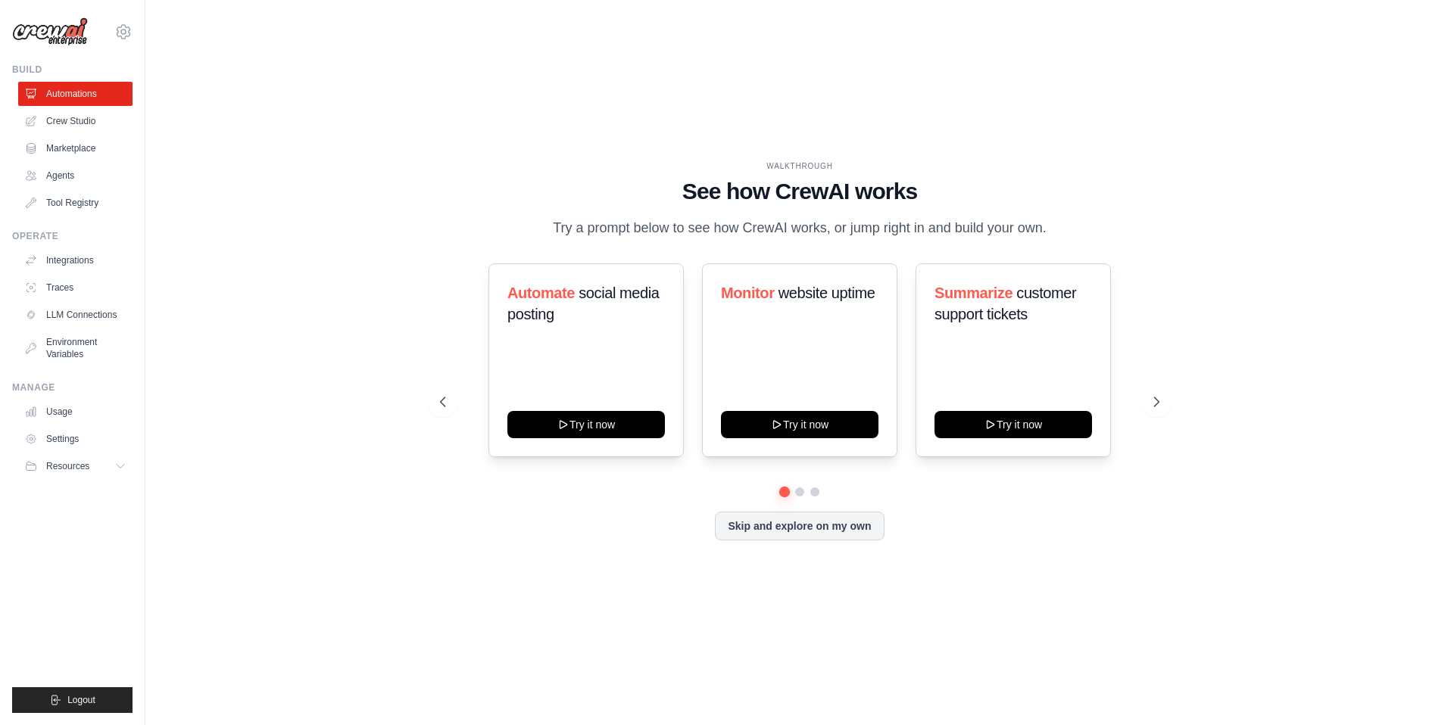
click at [1262, 160] on div "WALKTHROUGH See how CrewAI works Try a prompt below to see how CrewAI works, or…" at bounding box center [800, 362] width 1260 height 695
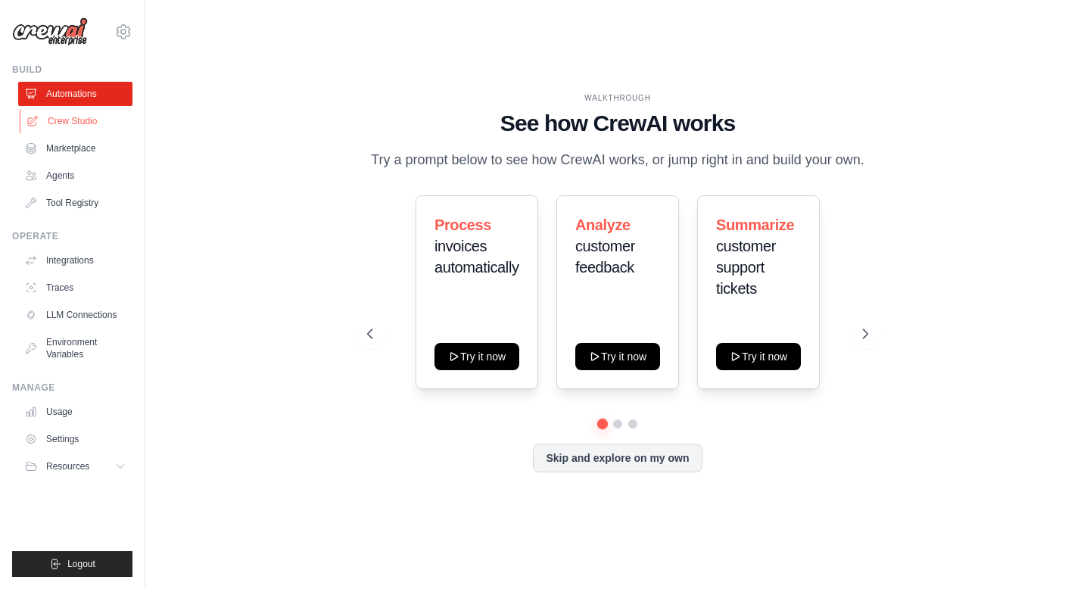
click at [89, 121] on link "Crew Studio" at bounding box center [77, 121] width 114 height 24
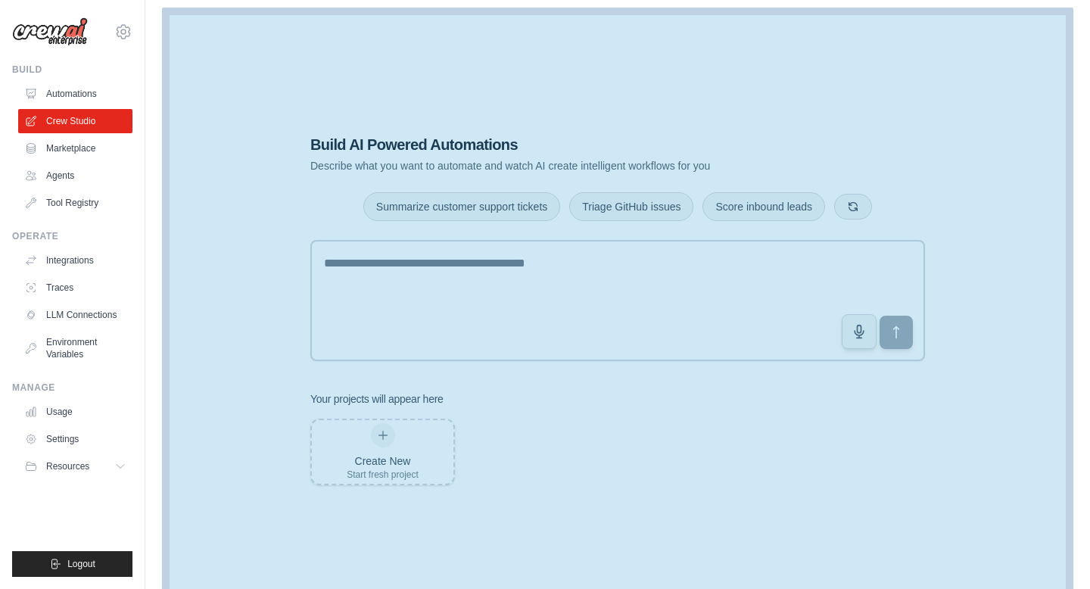
click at [582, 106] on div "Build AI Powered Automations Describe what you want to automate and watch AI cr…" at bounding box center [618, 309] width 897 height 589
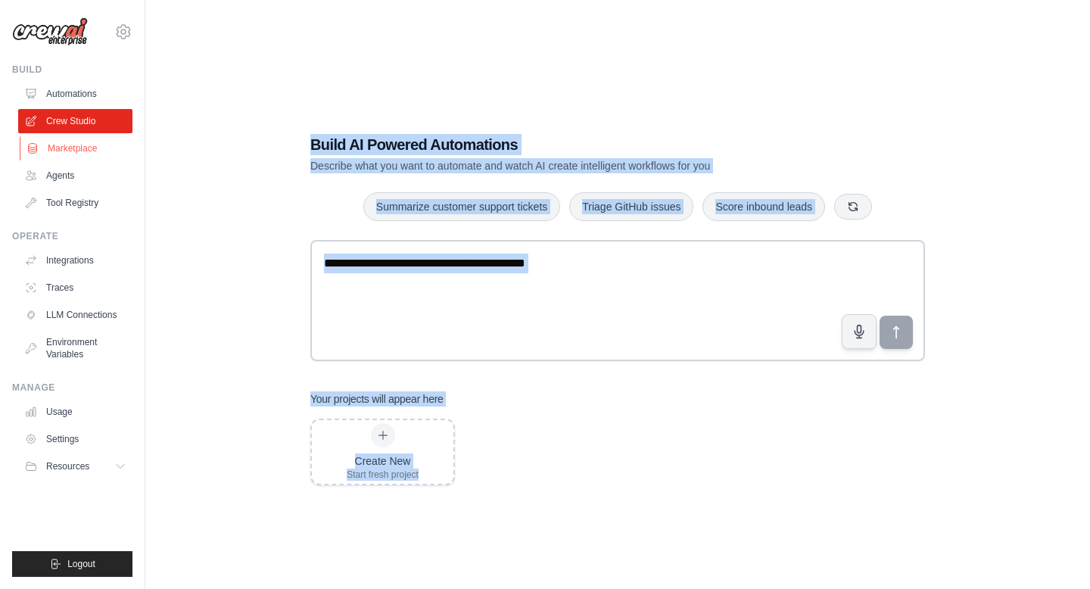
click at [86, 149] on link "Marketplace" at bounding box center [77, 148] width 114 height 24
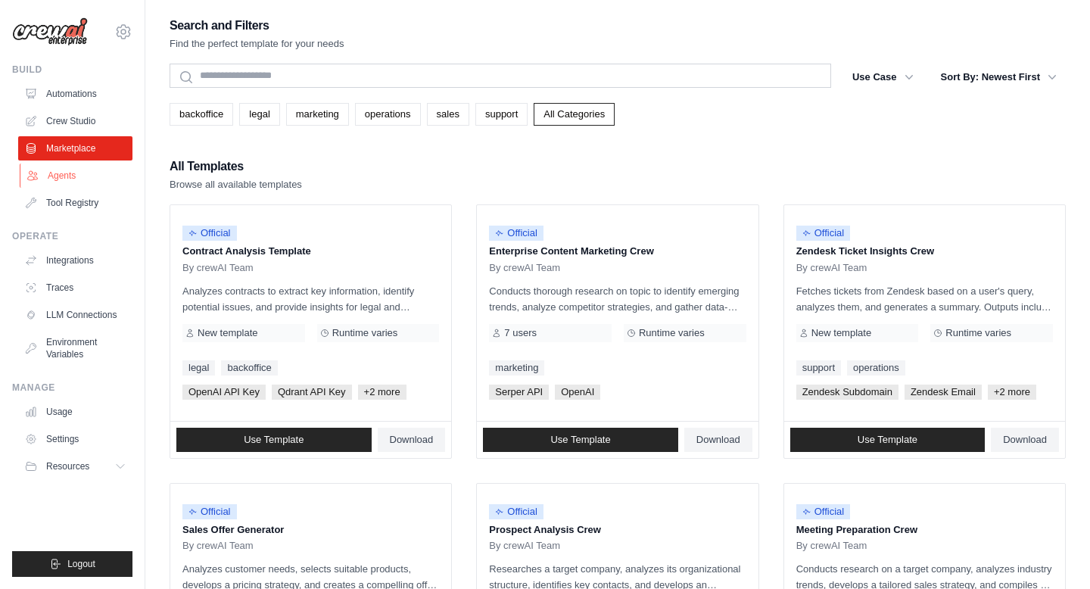
click at [73, 171] on link "Agents" at bounding box center [77, 176] width 114 height 24
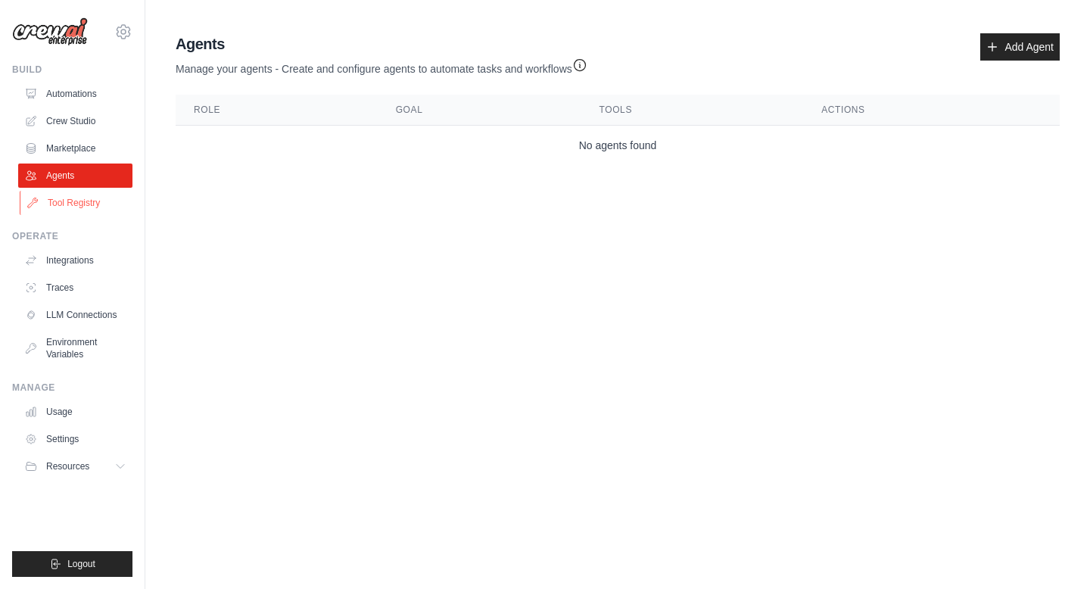
click at [80, 200] on link "Tool Registry" at bounding box center [77, 203] width 114 height 24
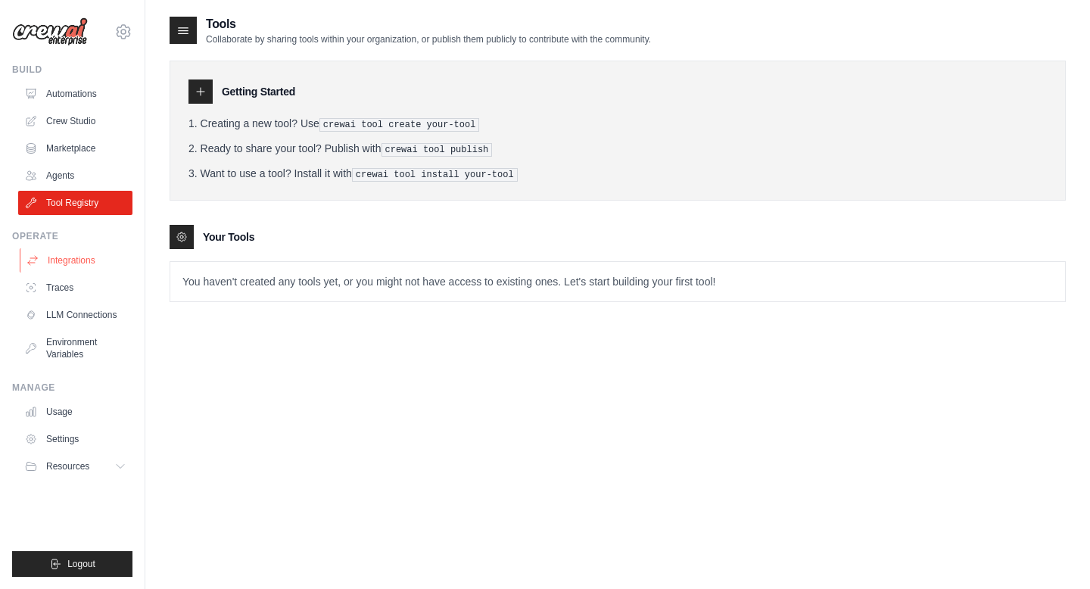
click at [73, 261] on link "Integrations" at bounding box center [77, 260] width 114 height 24
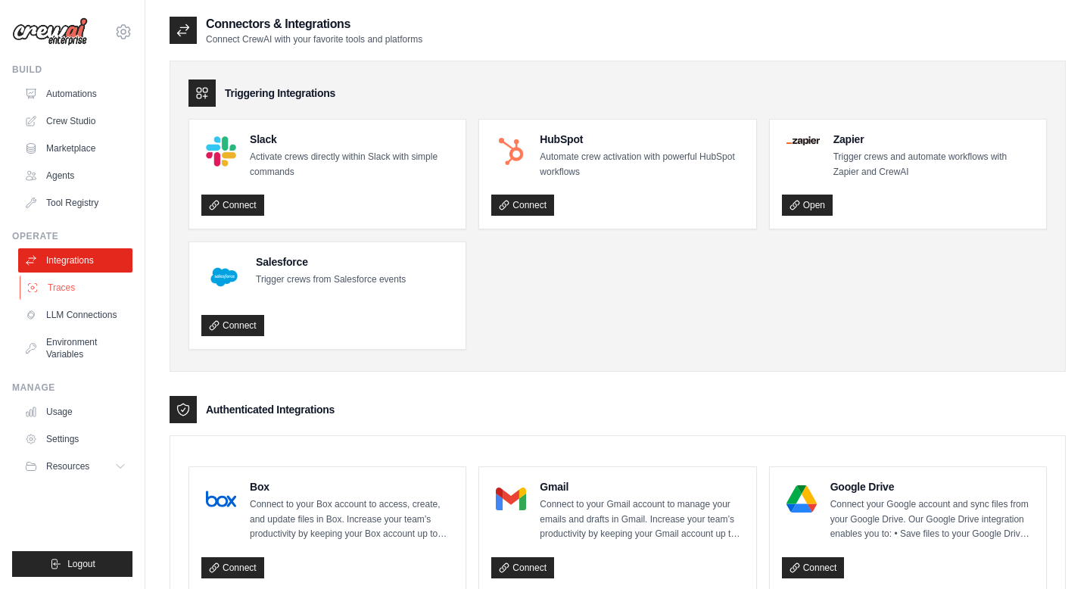
click at [65, 287] on link "Traces" at bounding box center [77, 288] width 114 height 24
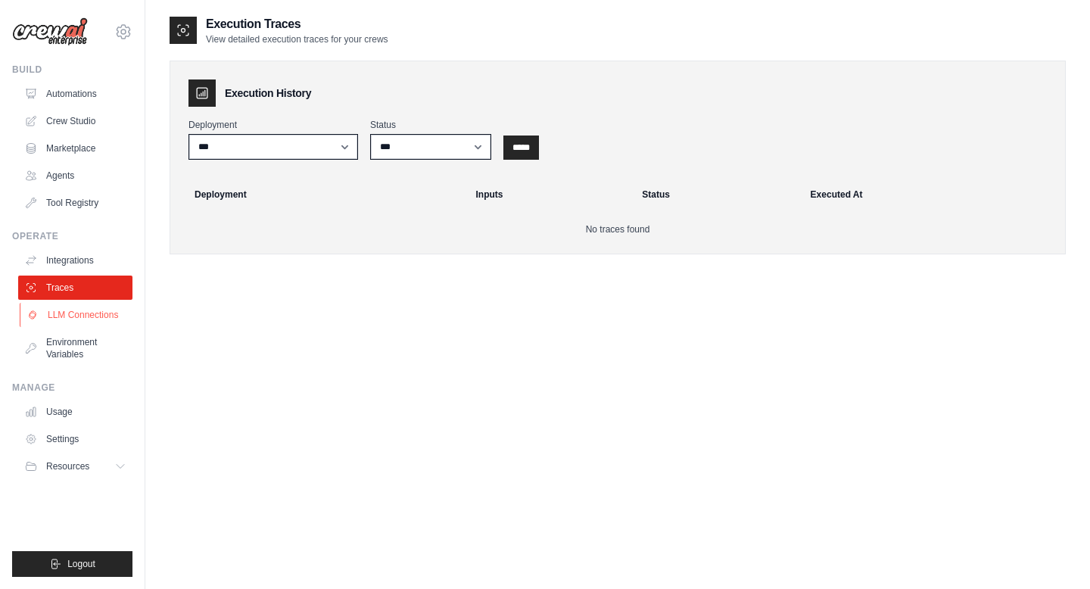
click at [86, 312] on link "LLM Connections" at bounding box center [77, 315] width 114 height 24
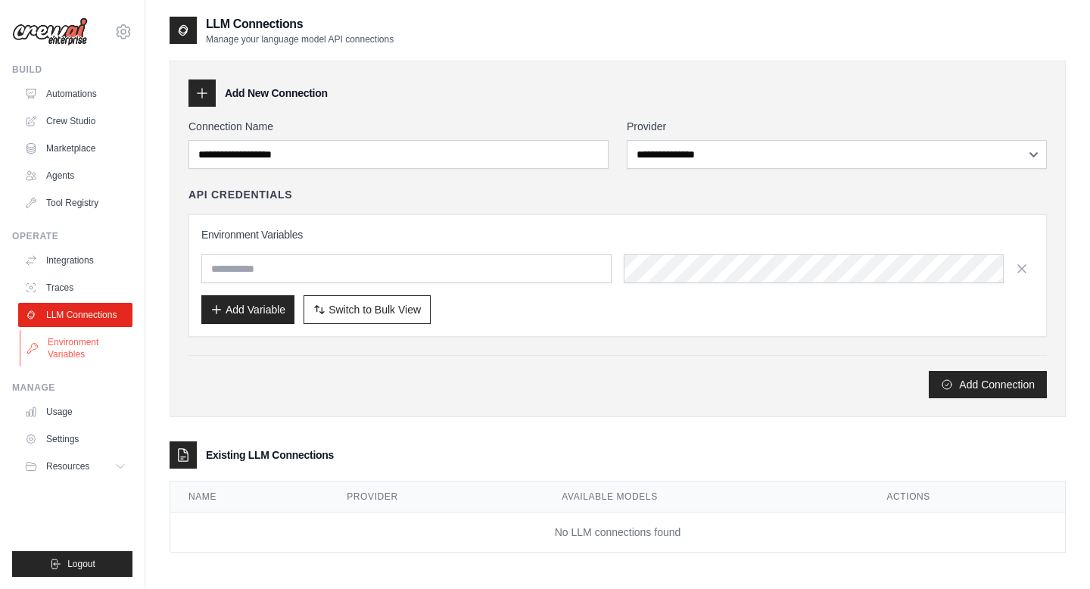
click at [84, 335] on link "Environment Variables" at bounding box center [77, 348] width 114 height 36
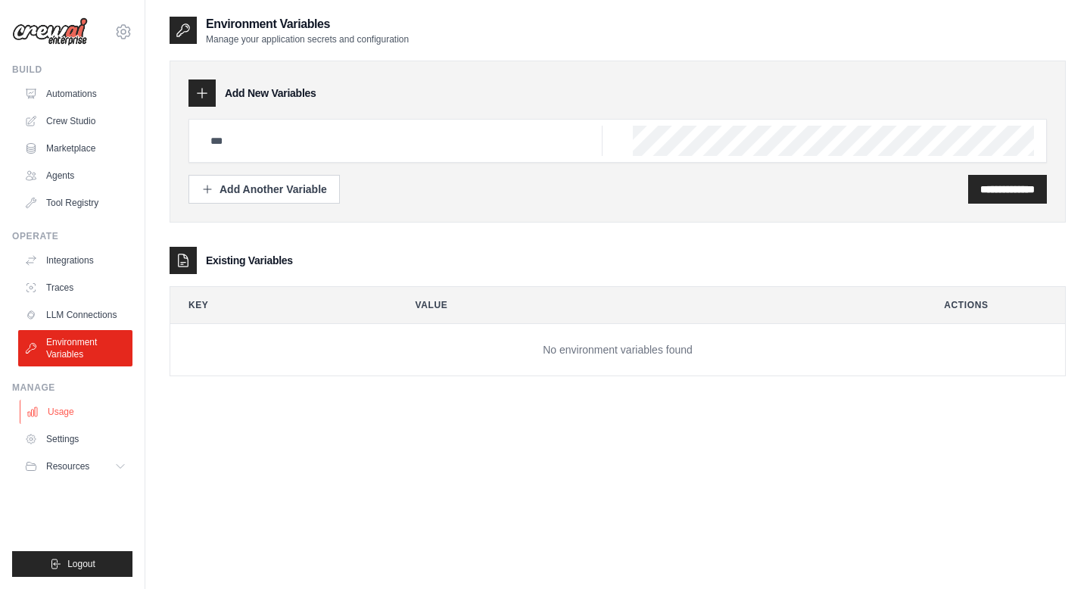
click at [71, 408] on link "Usage" at bounding box center [77, 412] width 114 height 24
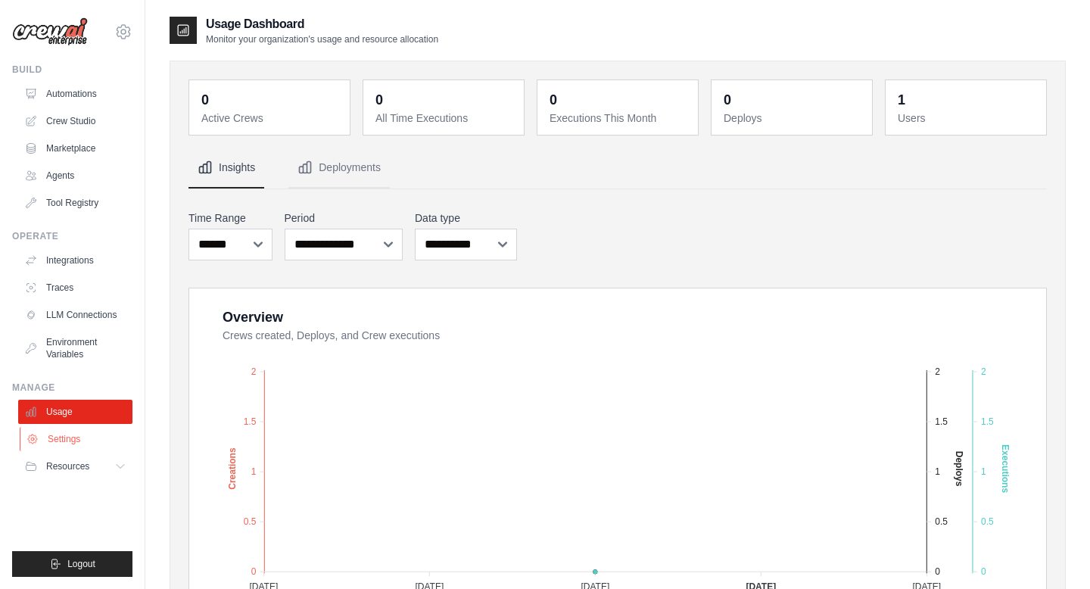
click at [70, 432] on link "Settings" at bounding box center [77, 439] width 114 height 24
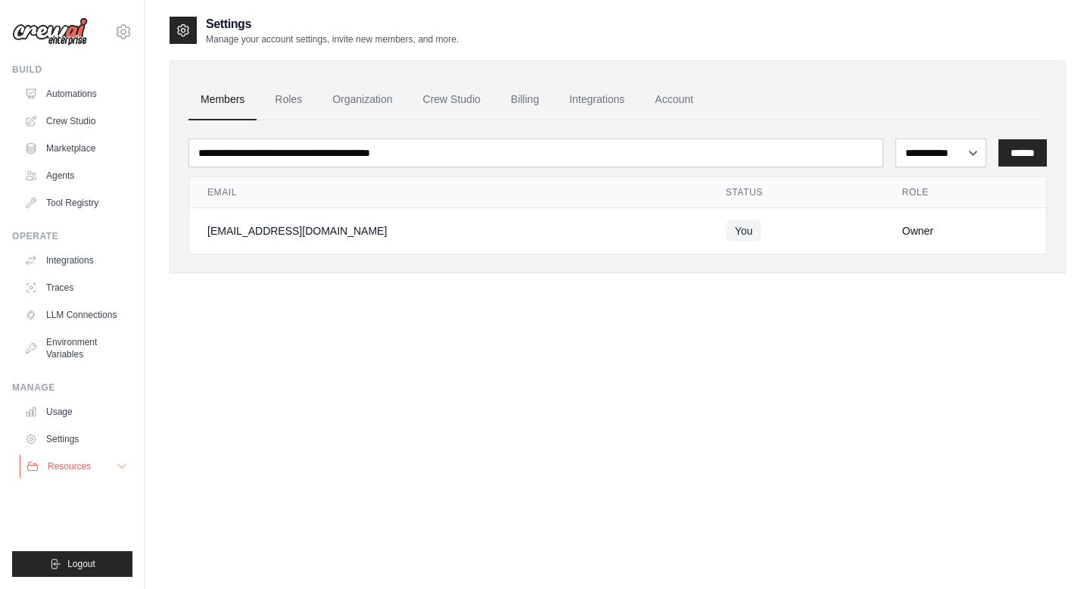
click at [119, 466] on icon at bounding box center [122, 466] width 12 height 12
click at [124, 39] on icon at bounding box center [123, 32] width 18 height 18
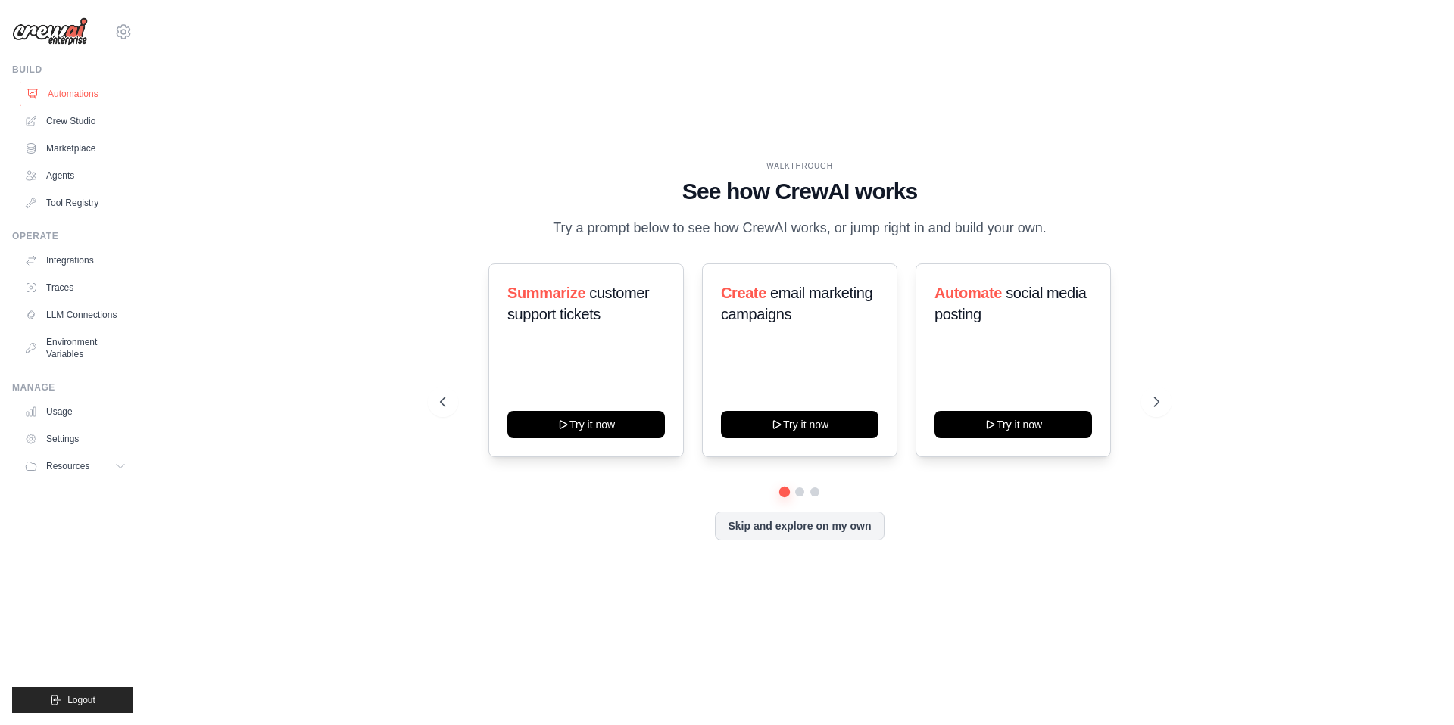
click at [98, 88] on link "Automations" at bounding box center [77, 94] width 114 height 24
